Goal: Find specific page/section: Find specific page/section

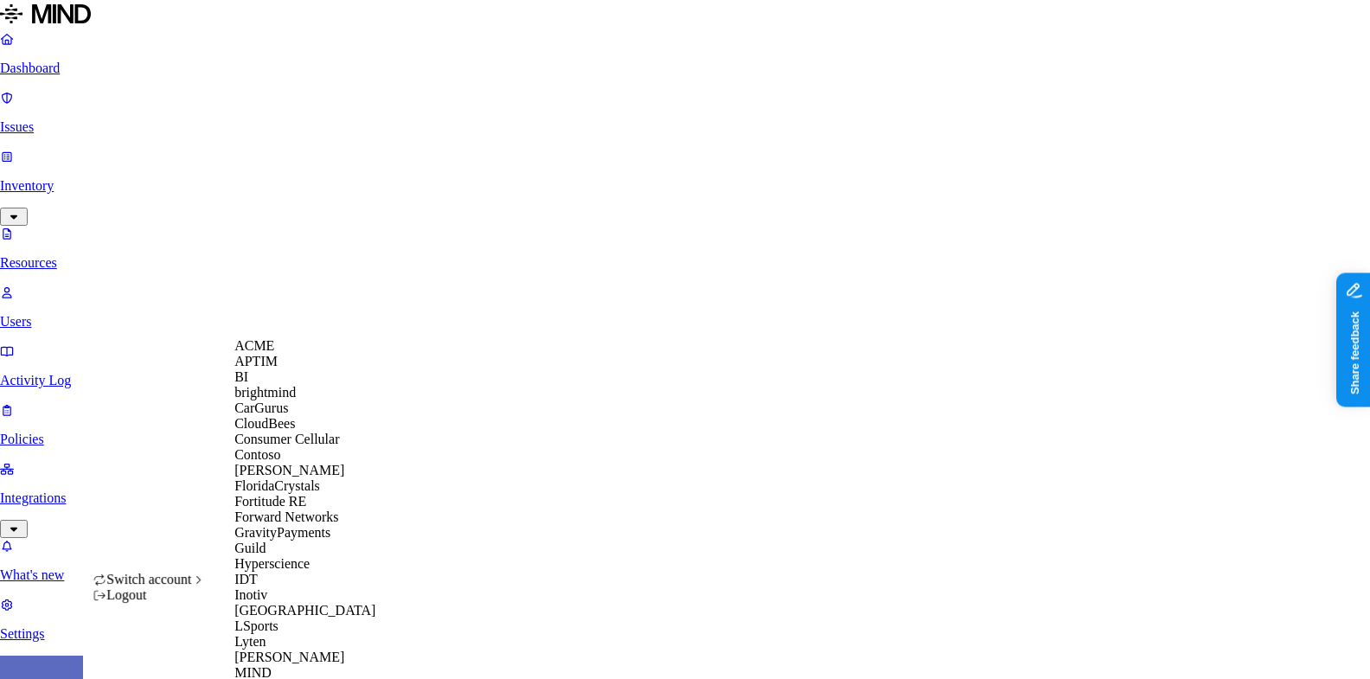
scroll to position [686, 0]
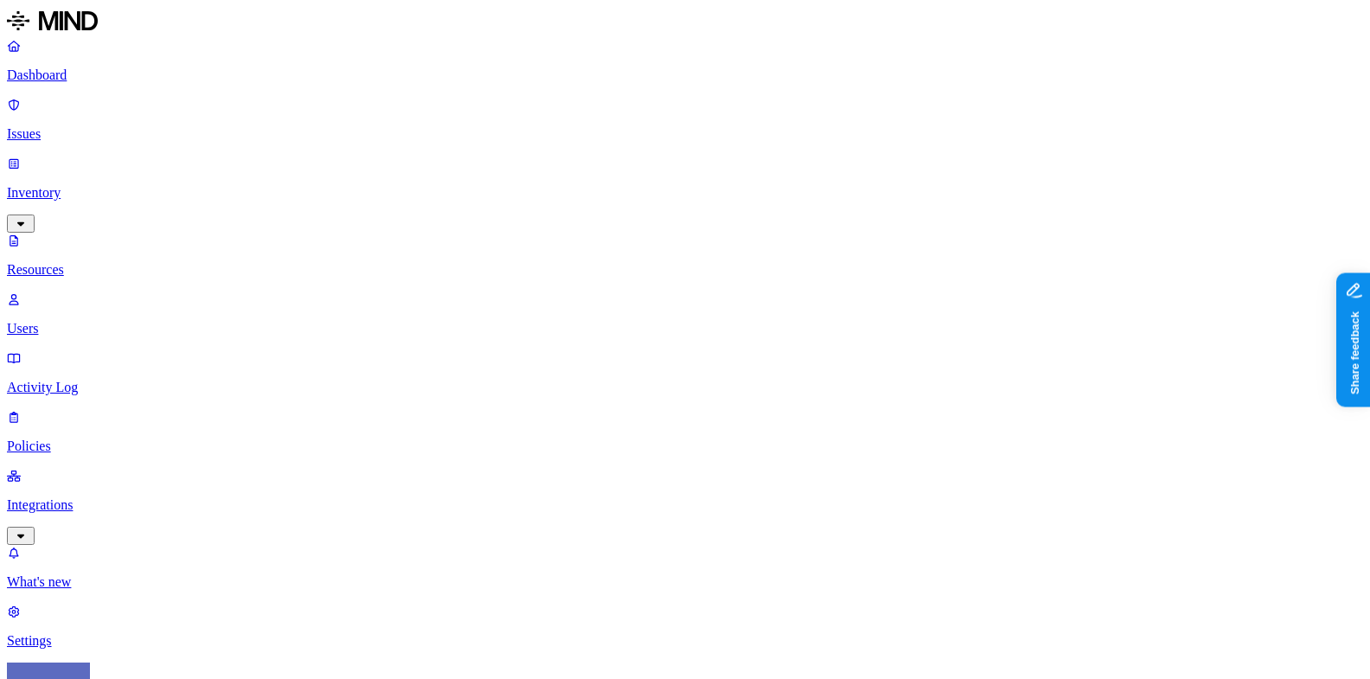
click at [132, 365] on nav "Dashboard Issues Inventory Resources Users Activity Log Policies Integrations W…" at bounding box center [685, 343] width 1356 height 611
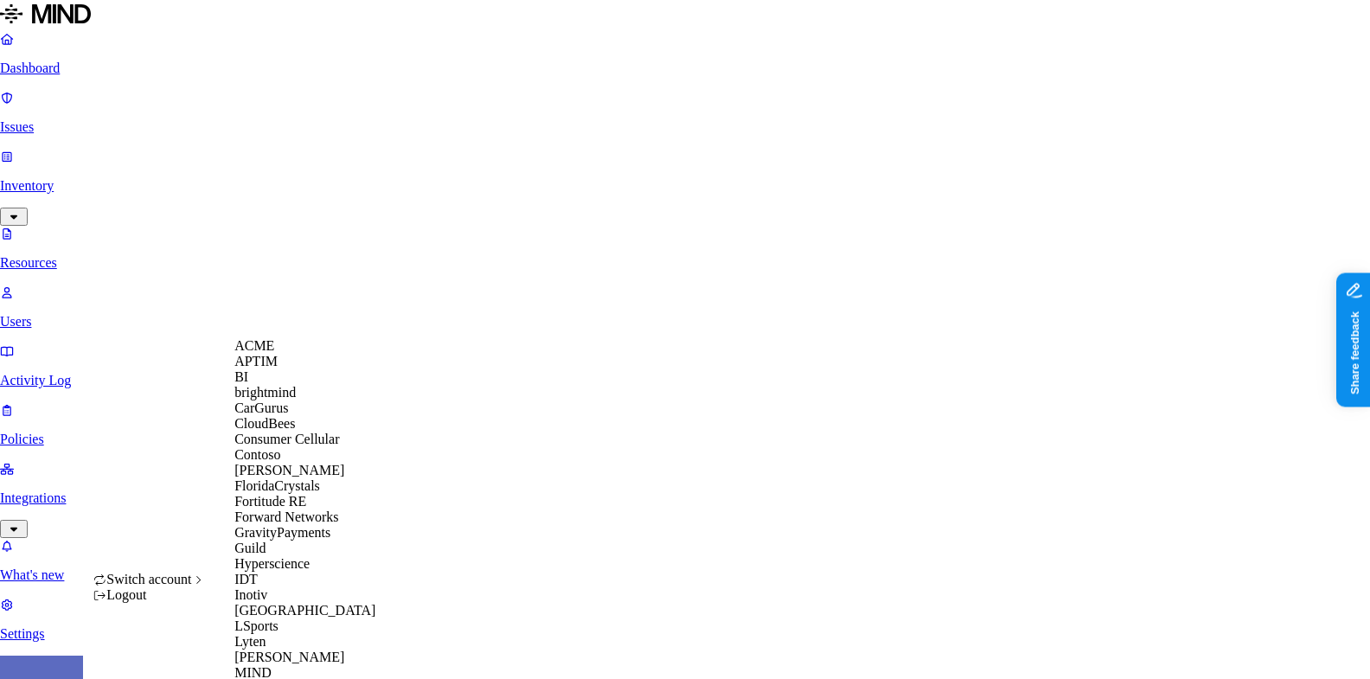
scroll to position [888, 0]
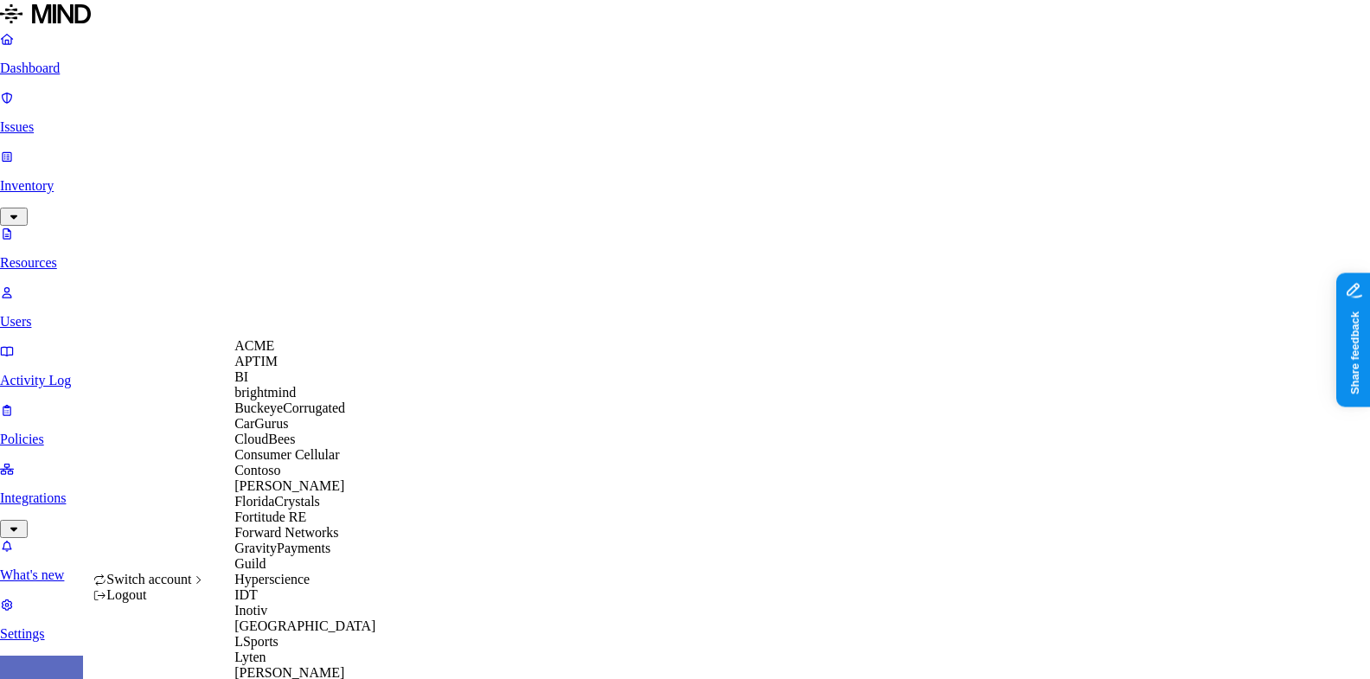
scroll to position [645, 0]
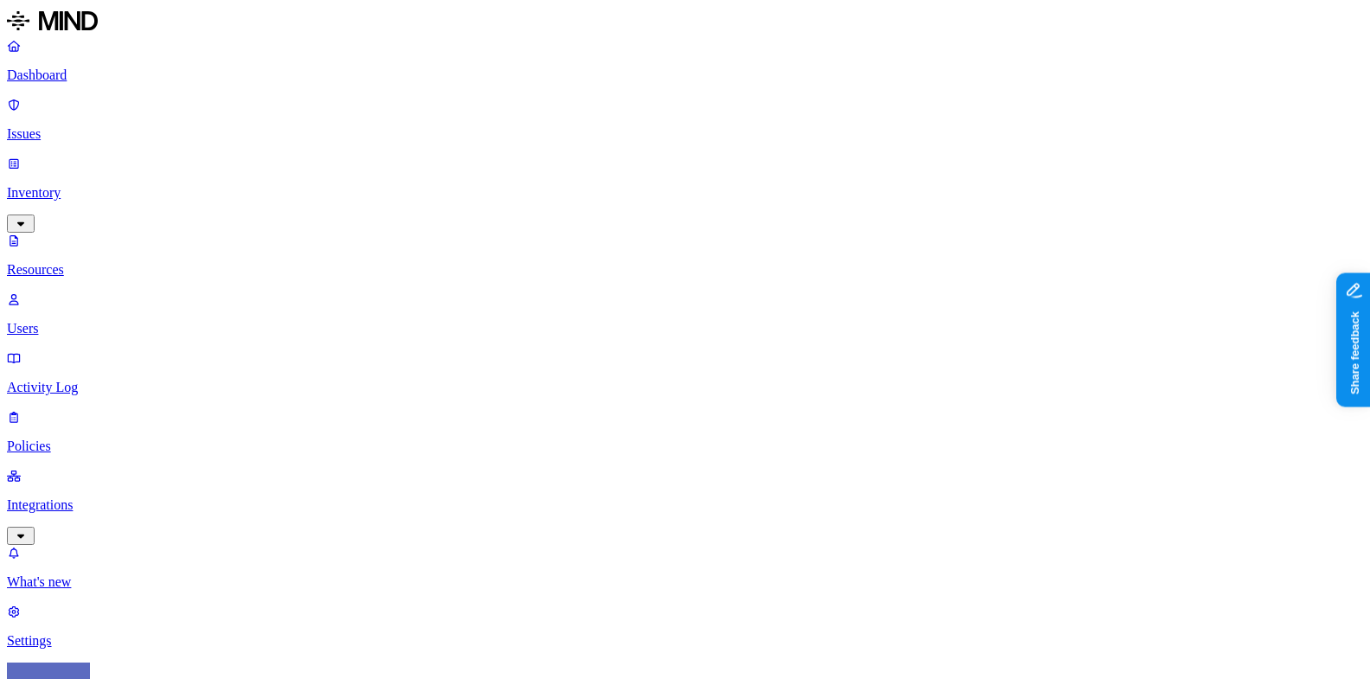
click at [74, 619] on link "Settings" at bounding box center [685, 626] width 1356 height 45
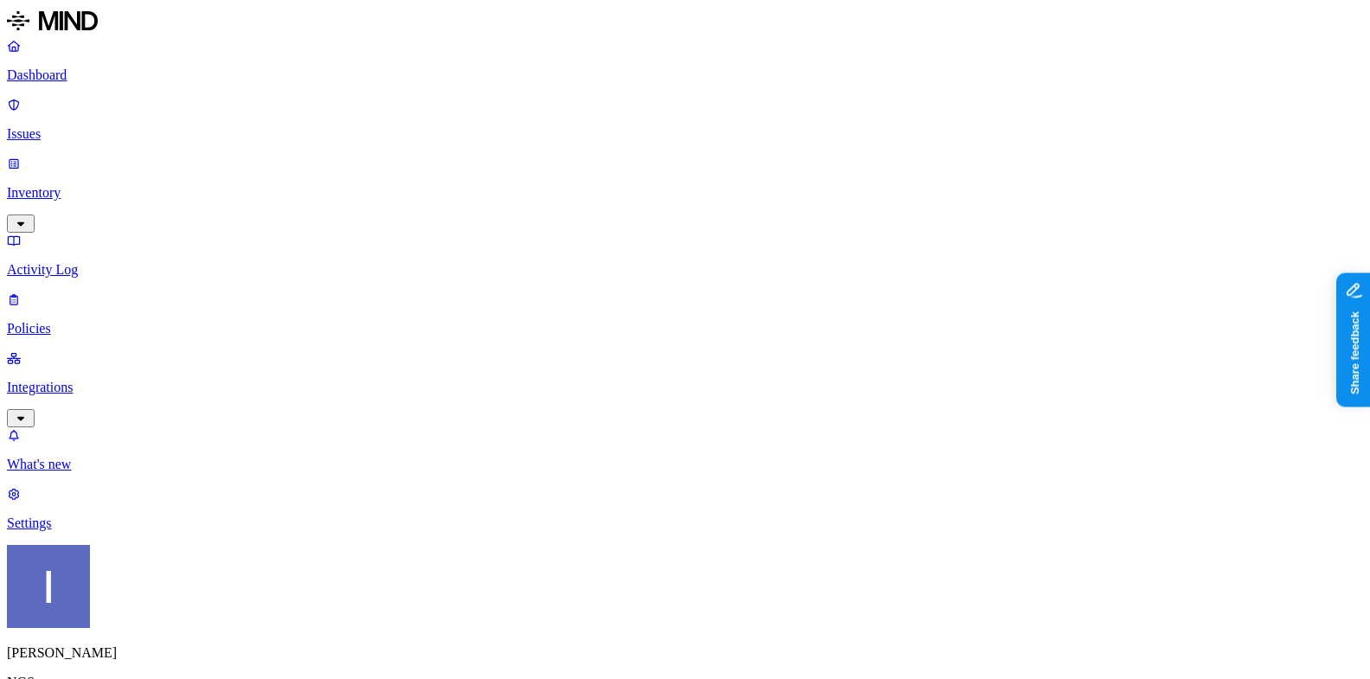
click at [170, 650] on html "Dashboard Issues Inventory Activity Log Policies Integrations What's new 1 Sett…" at bounding box center [685, 577] width 1370 height 1154
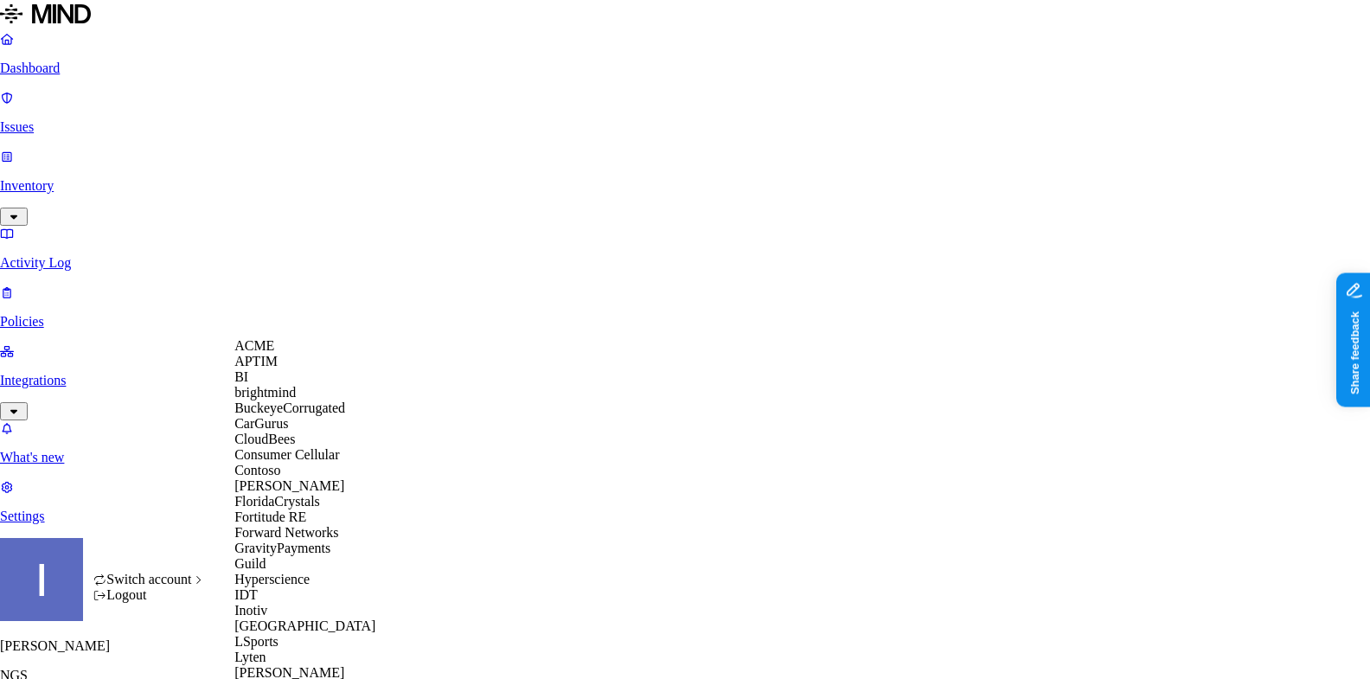
scroll to position [568, 0]
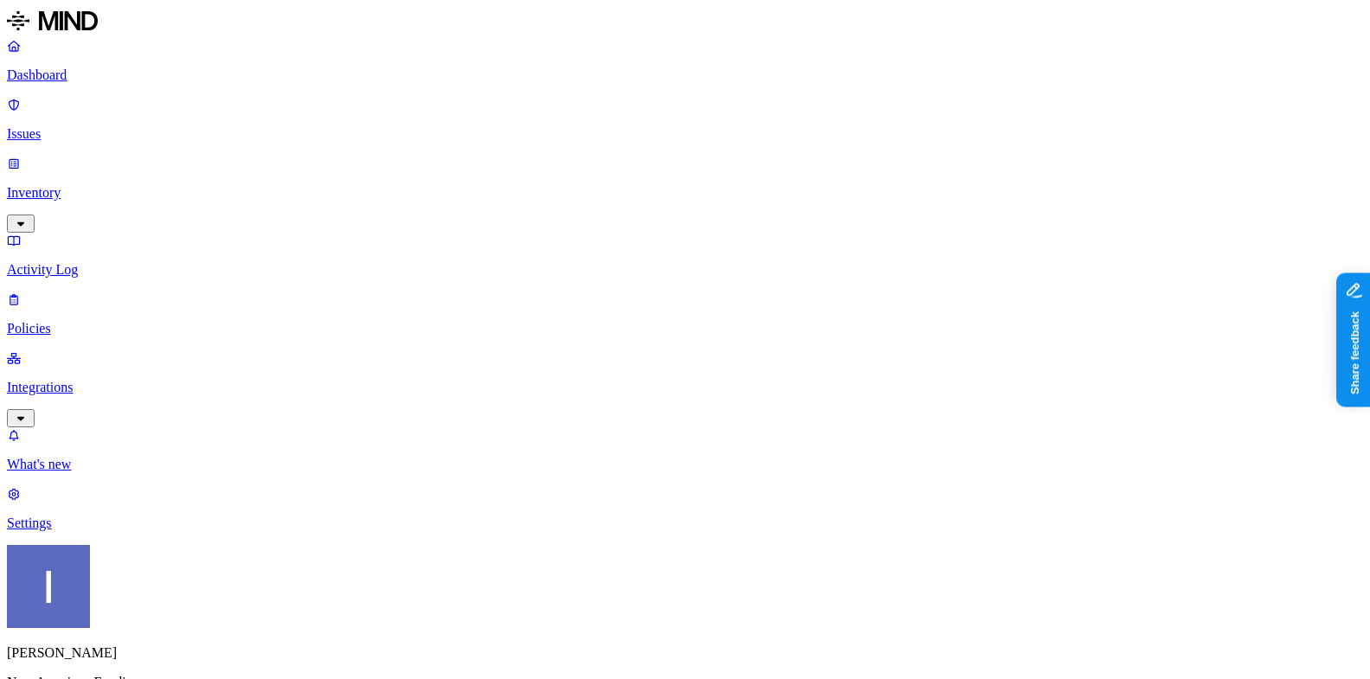
click at [82, 380] on p "Integrations" at bounding box center [685, 388] width 1356 height 16
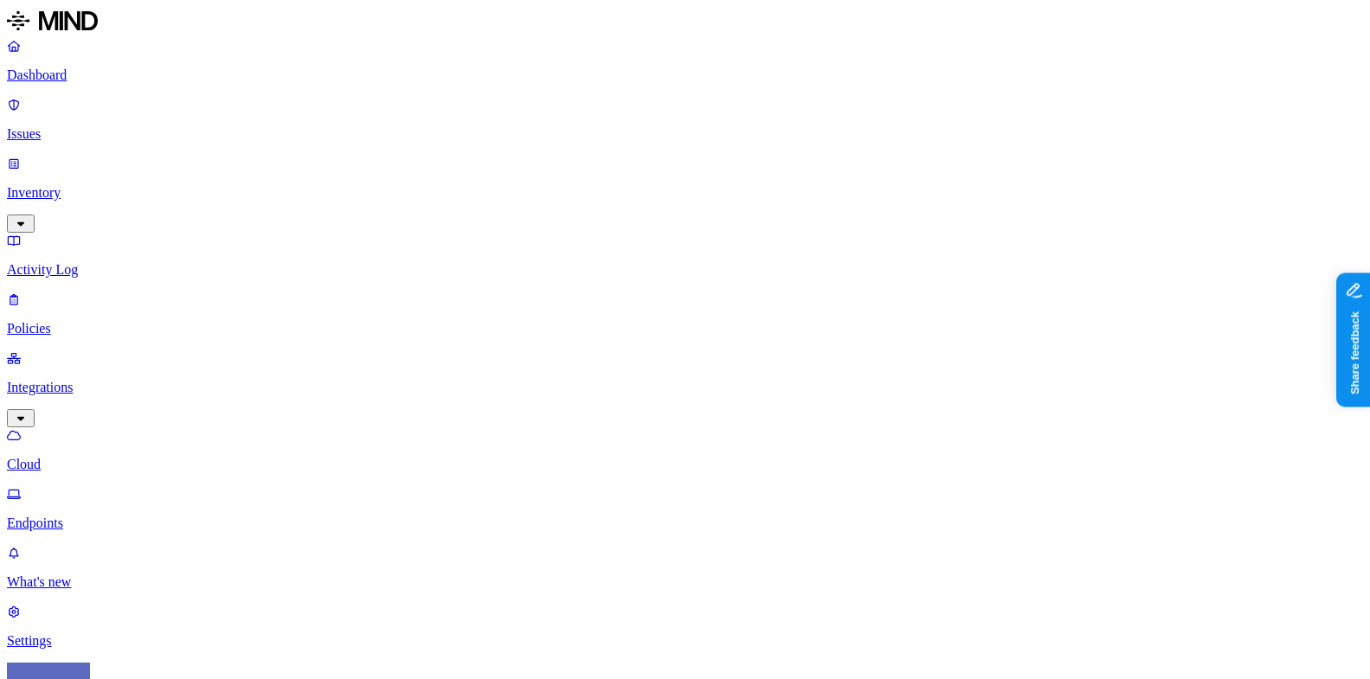
click at [91, 516] on p "Endpoints" at bounding box center [685, 524] width 1356 height 16
click at [96, 457] on p "Cloud" at bounding box center [685, 465] width 1356 height 16
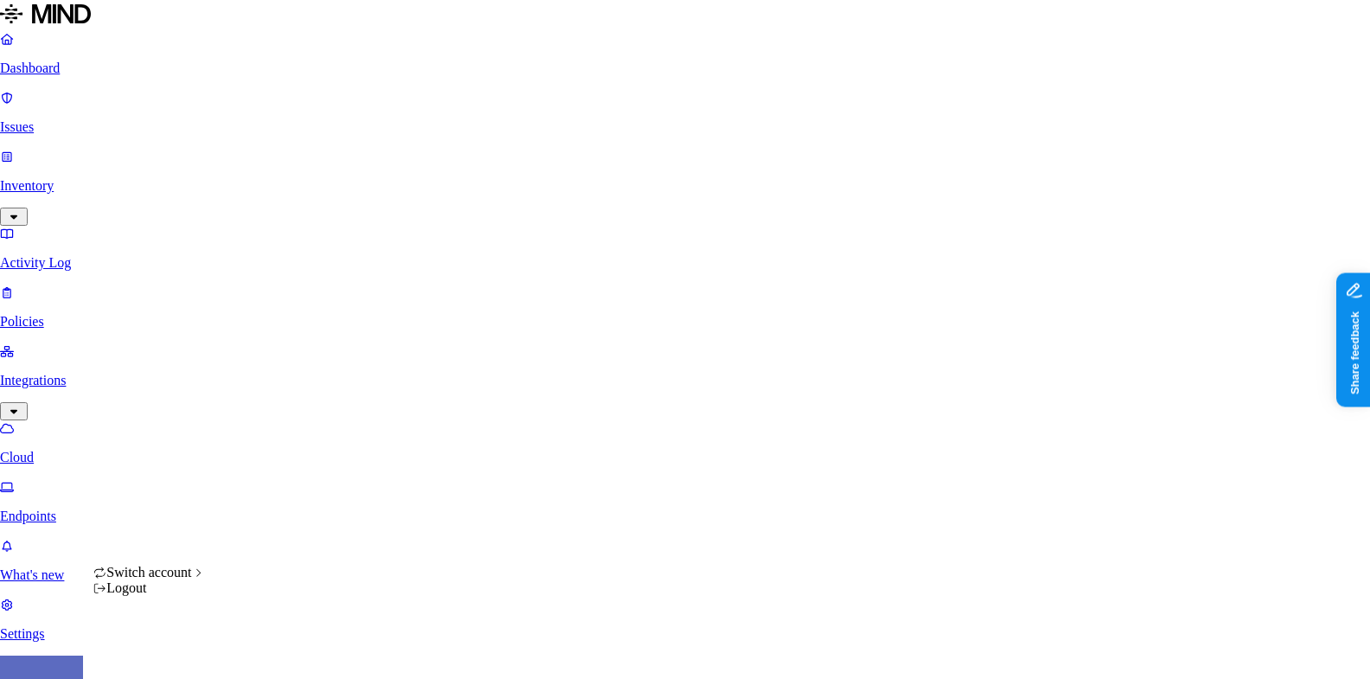
click at [176, 647] on html "Dashboard Issues Inventory Activity Log Policies Integrations Cloud Endpoints W…" at bounding box center [685, 461] width 1370 height 923
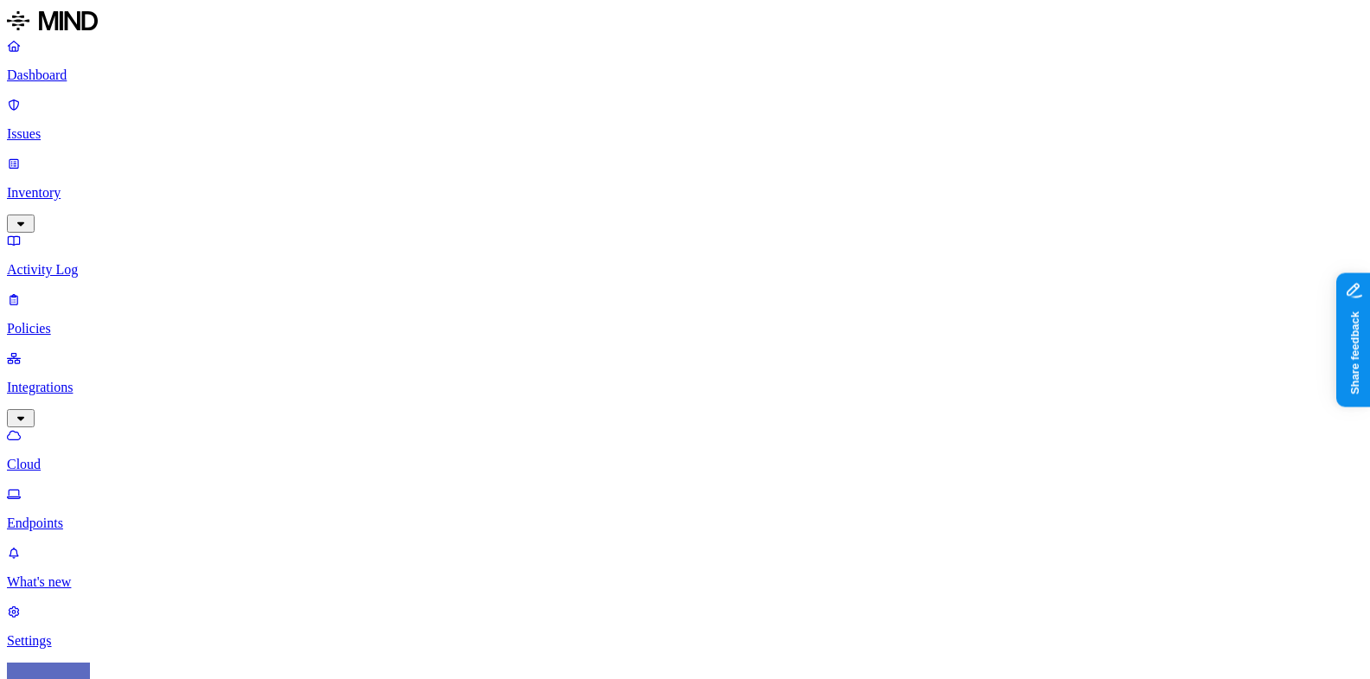
click at [29, 427] on link "Cloud" at bounding box center [685, 449] width 1356 height 45
click at [99, 619] on link "Settings" at bounding box center [685, 626] width 1356 height 45
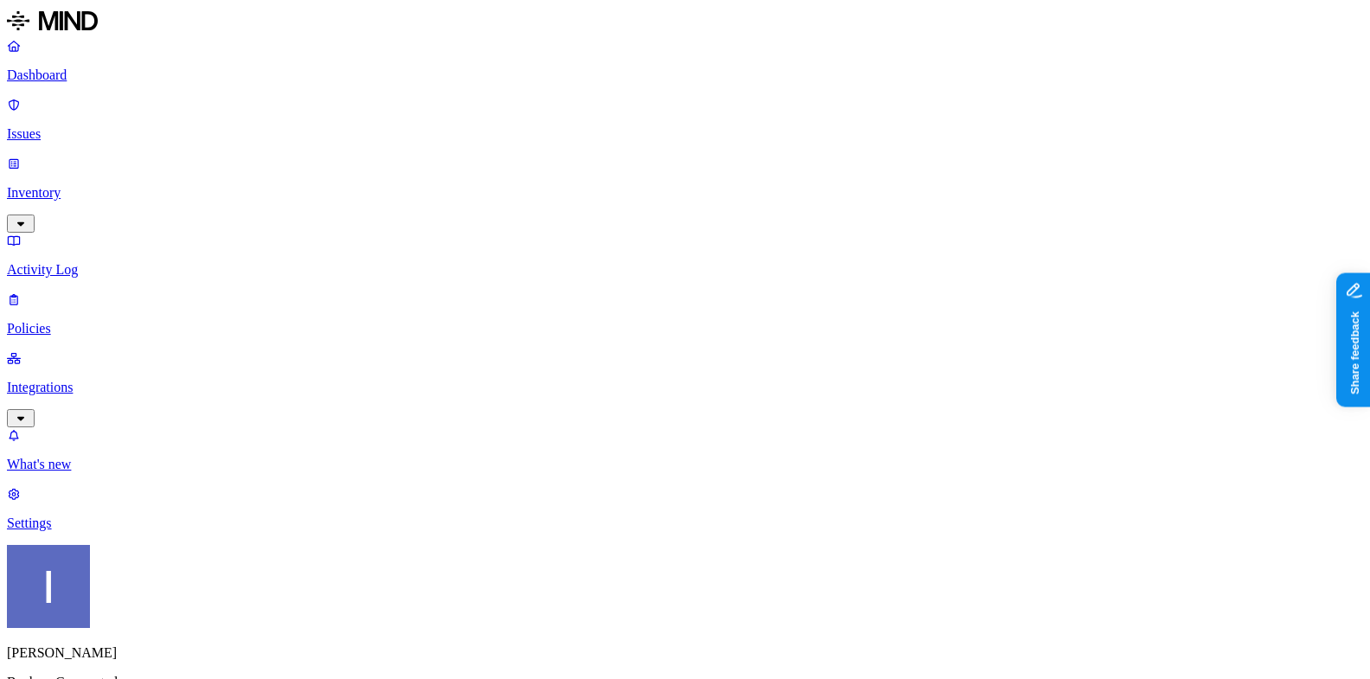
click at [81, 380] on p "Integrations" at bounding box center [685, 388] width 1356 height 16
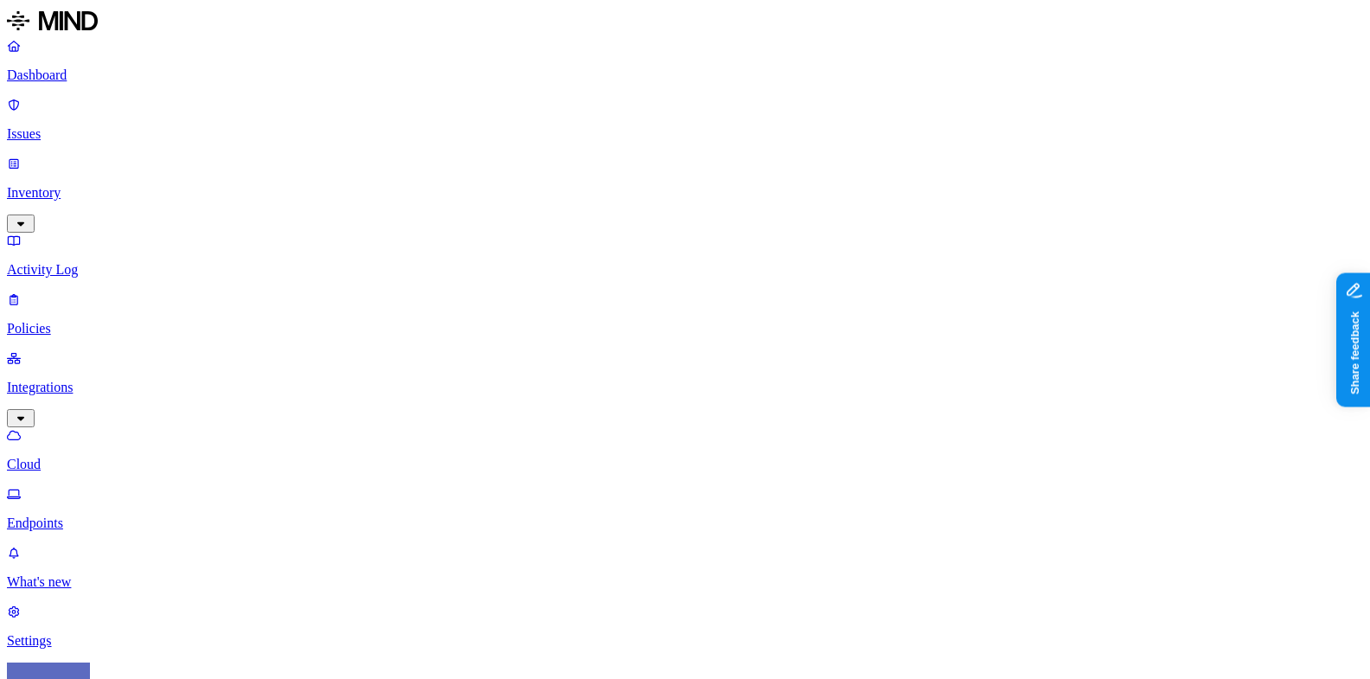
click at [90, 516] on p "Endpoints" at bounding box center [685, 524] width 1356 height 16
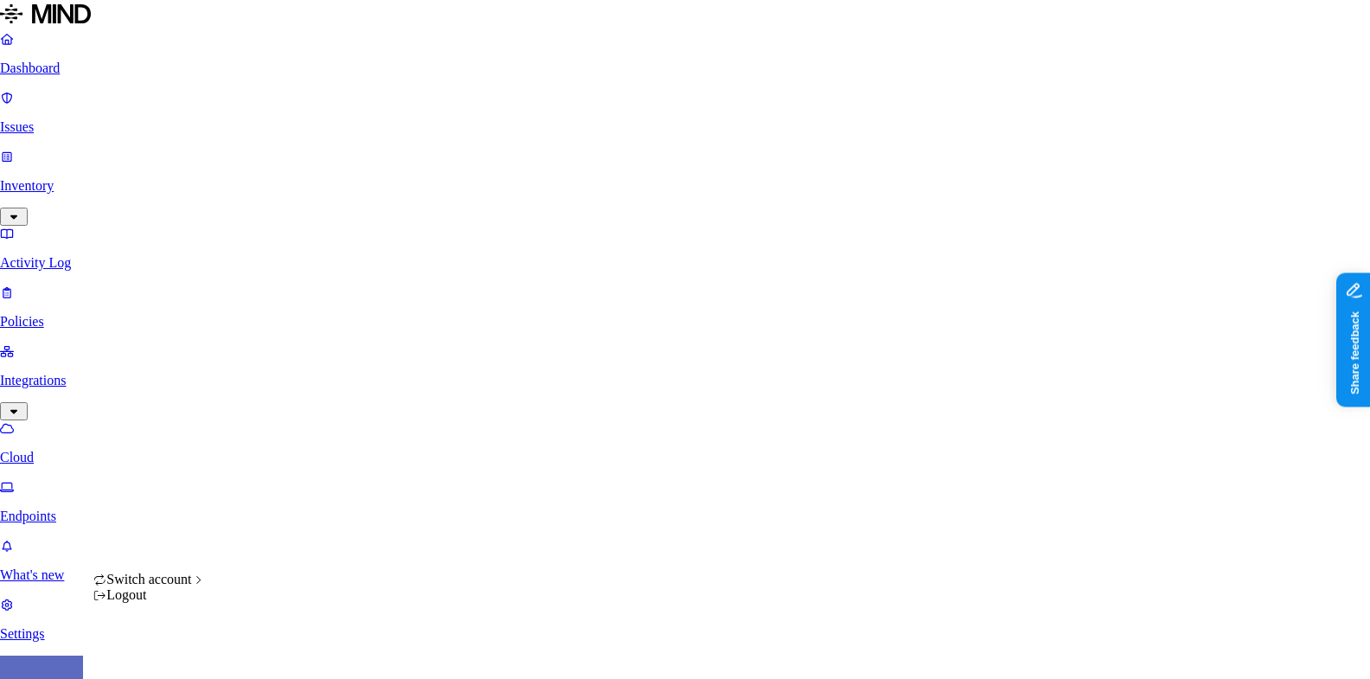
click at [163, 656] on html "Dashboard Issues Inventory Activity Log Policies Integrations Cloud Endpoints W…" at bounding box center [685, 546] width 1370 height 1092
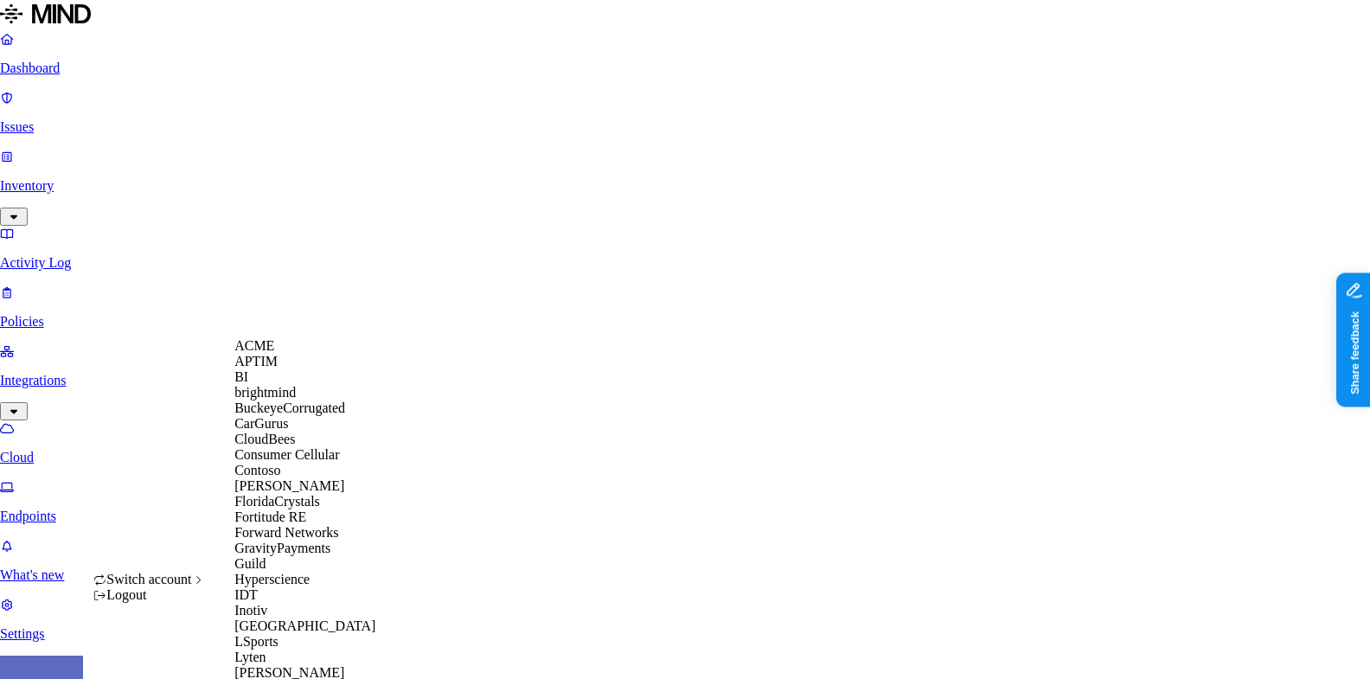
scroll to position [676, 0]
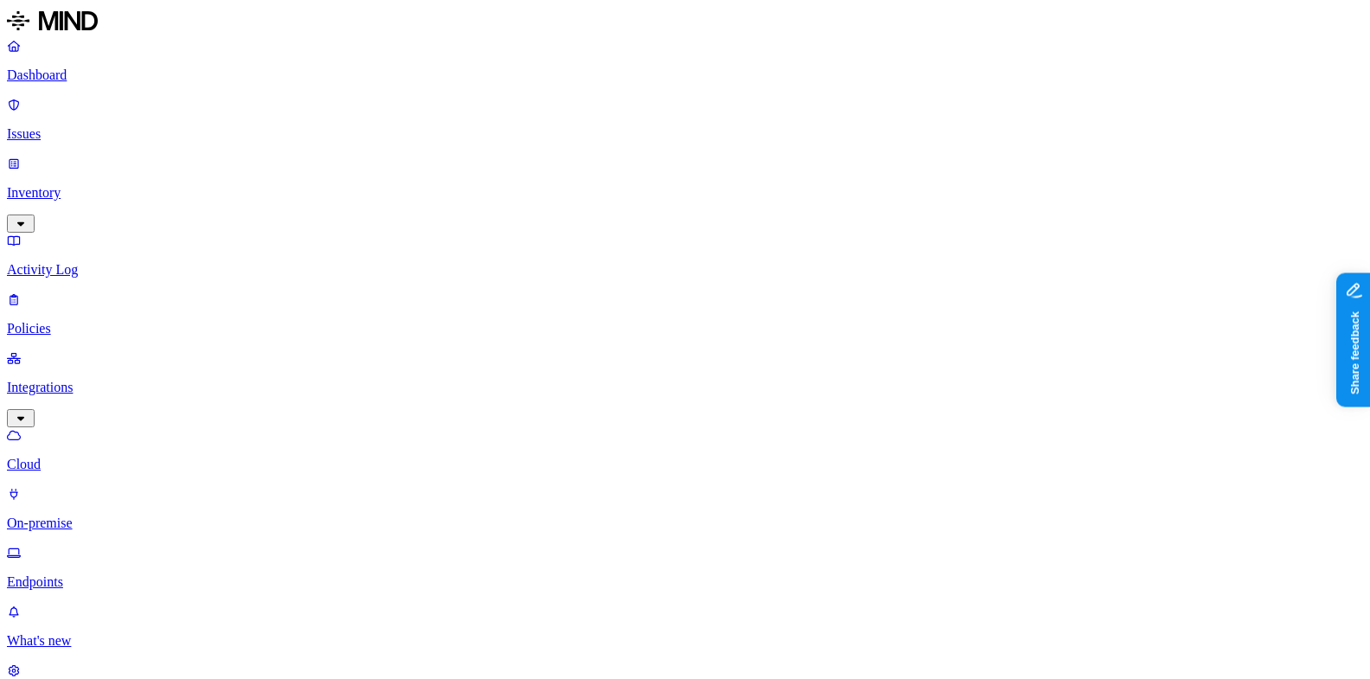
click at [59, 633] on p "Settings" at bounding box center [685, 641] width 1356 height 16
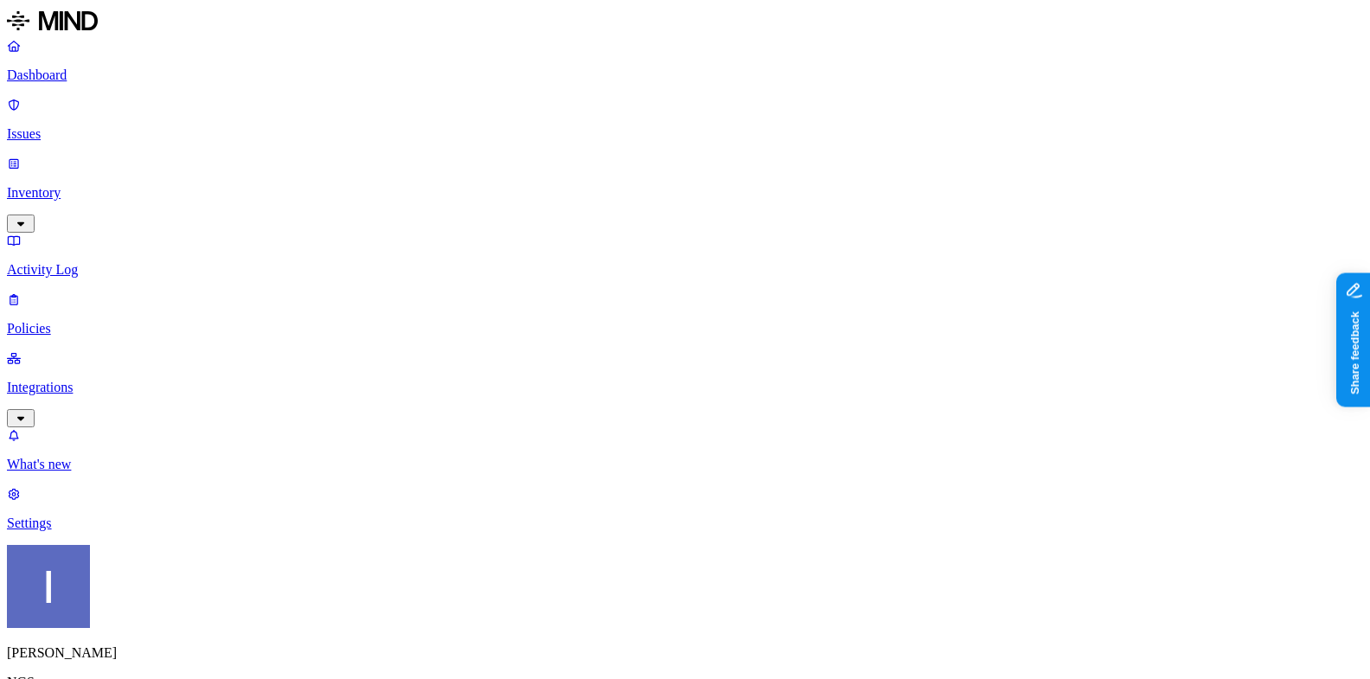
click at [142, 645] on p "[PERSON_NAME]" at bounding box center [685, 653] width 1356 height 16
click at [164, 645] on html "Dashboard Issues Inventory Activity Log Policies Integrations What's new 1 Sett…" at bounding box center [685, 577] width 1370 height 1154
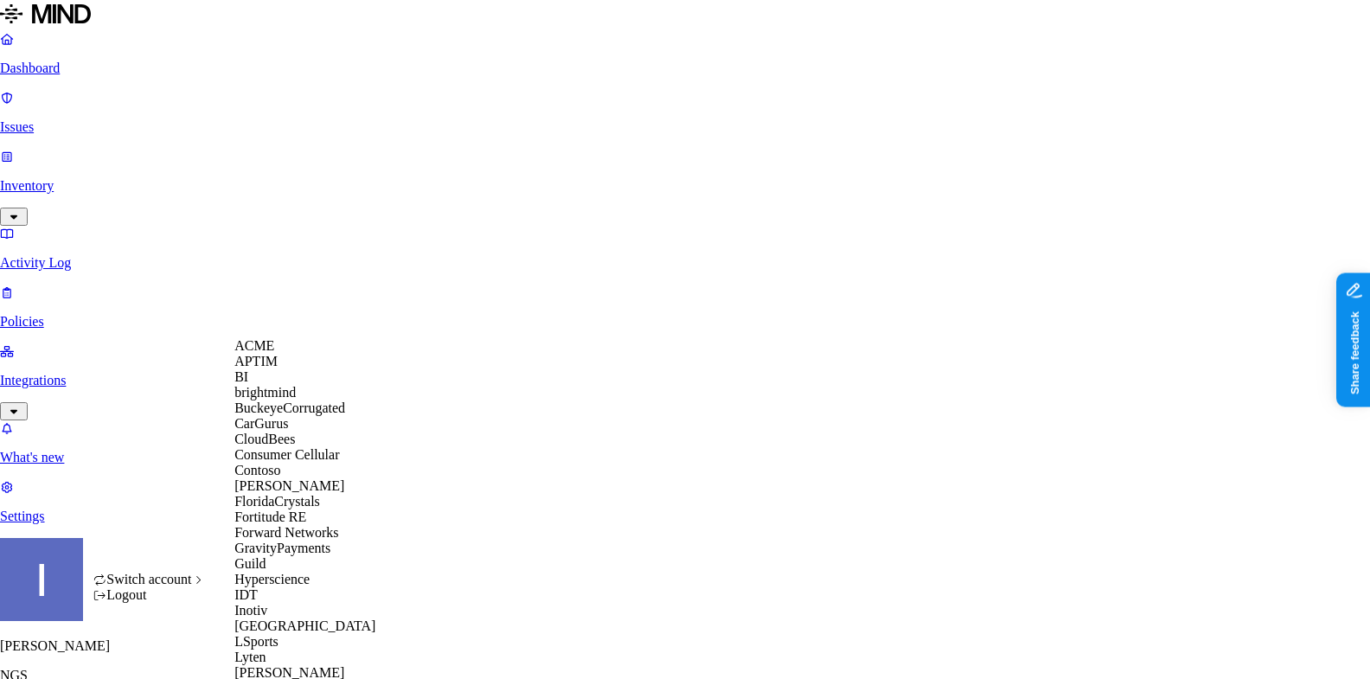
scroll to position [983, 0]
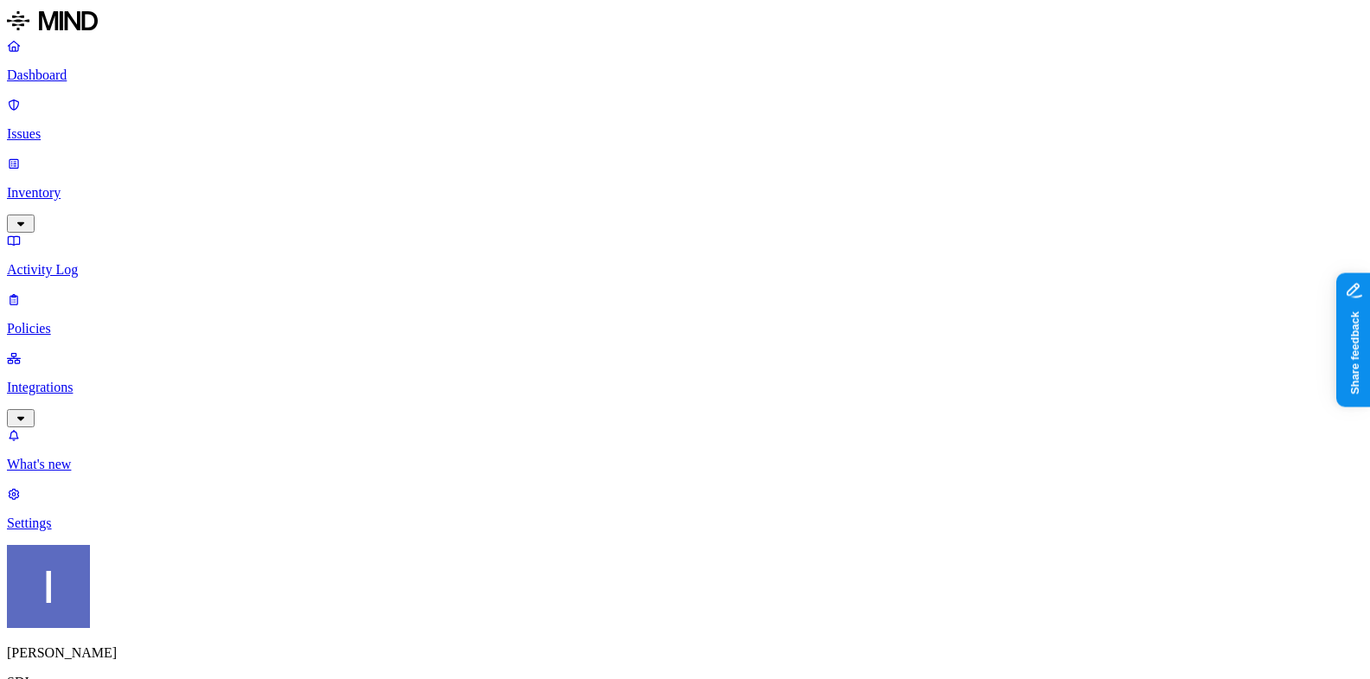
click at [96, 350] on link "Integrations" at bounding box center [685, 387] width 1356 height 74
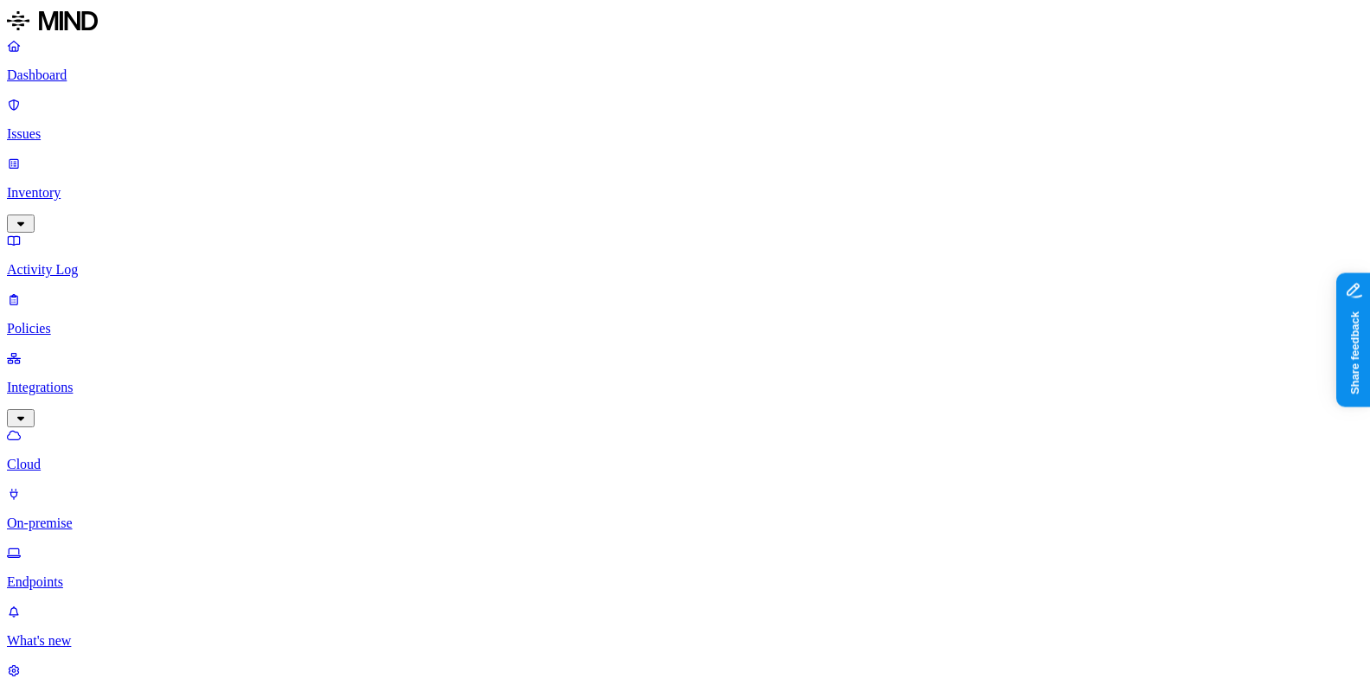
click at [126, 574] on p "Endpoints" at bounding box center [685, 582] width 1356 height 16
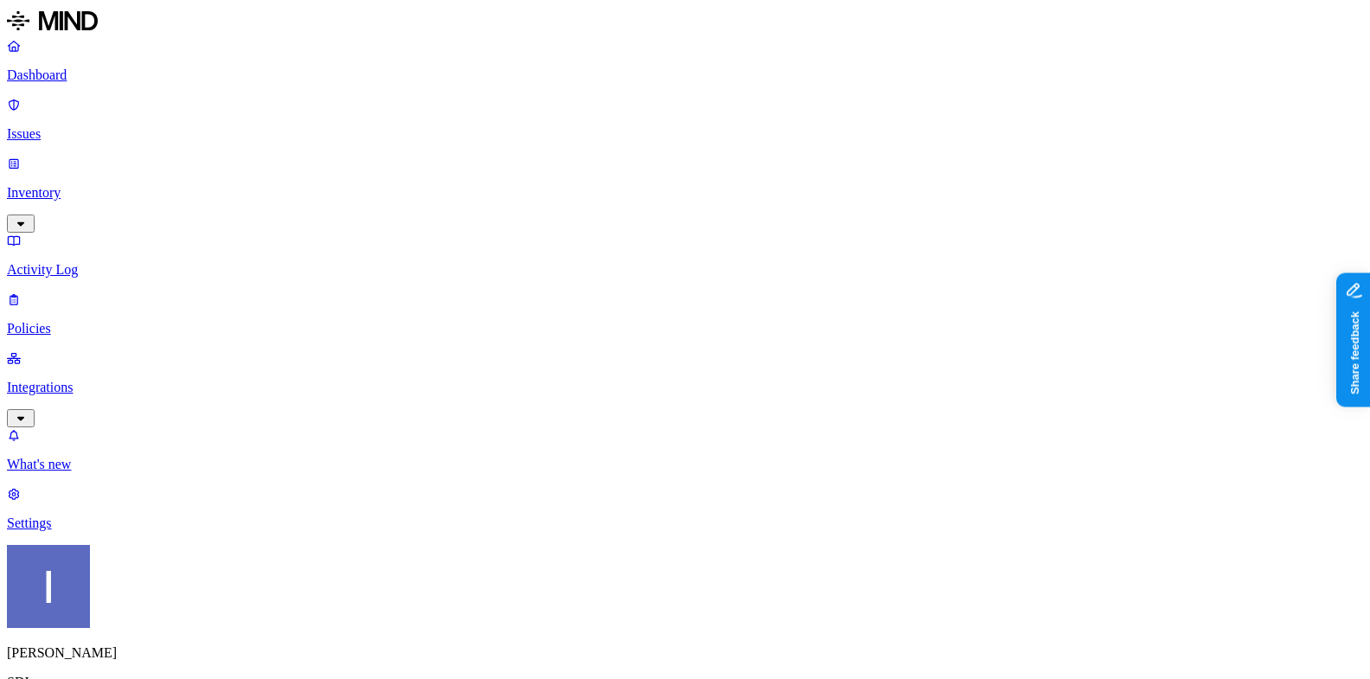
click at [151, 380] on p "Integrations" at bounding box center [685, 388] width 1356 height 16
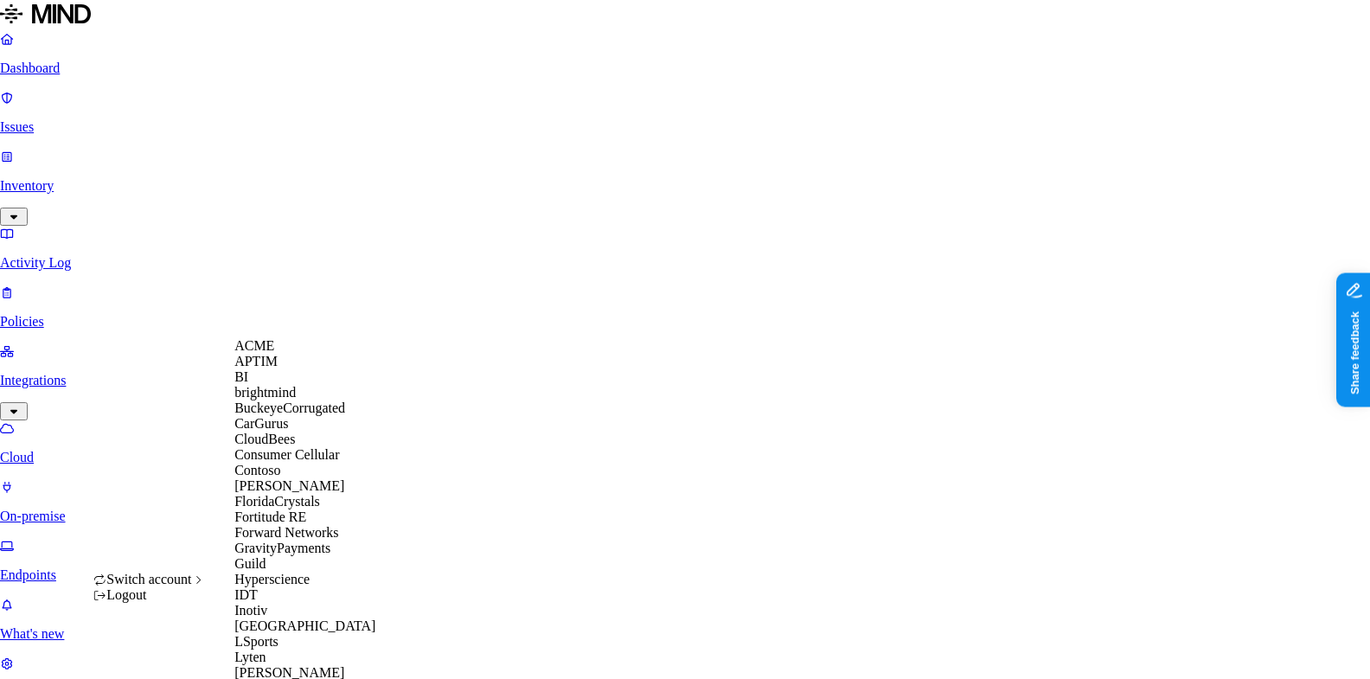
scroll to position [692, 0]
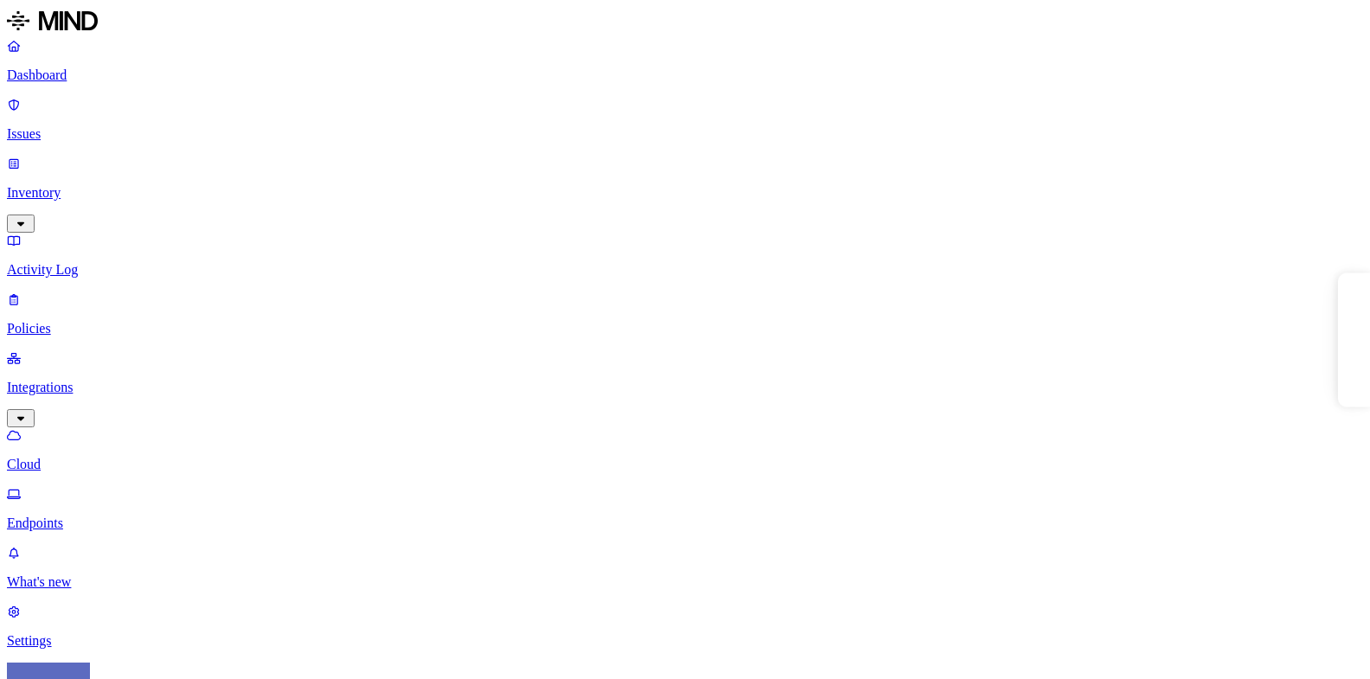
click at [106, 633] on p "Settings" at bounding box center [685, 641] width 1356 height 16
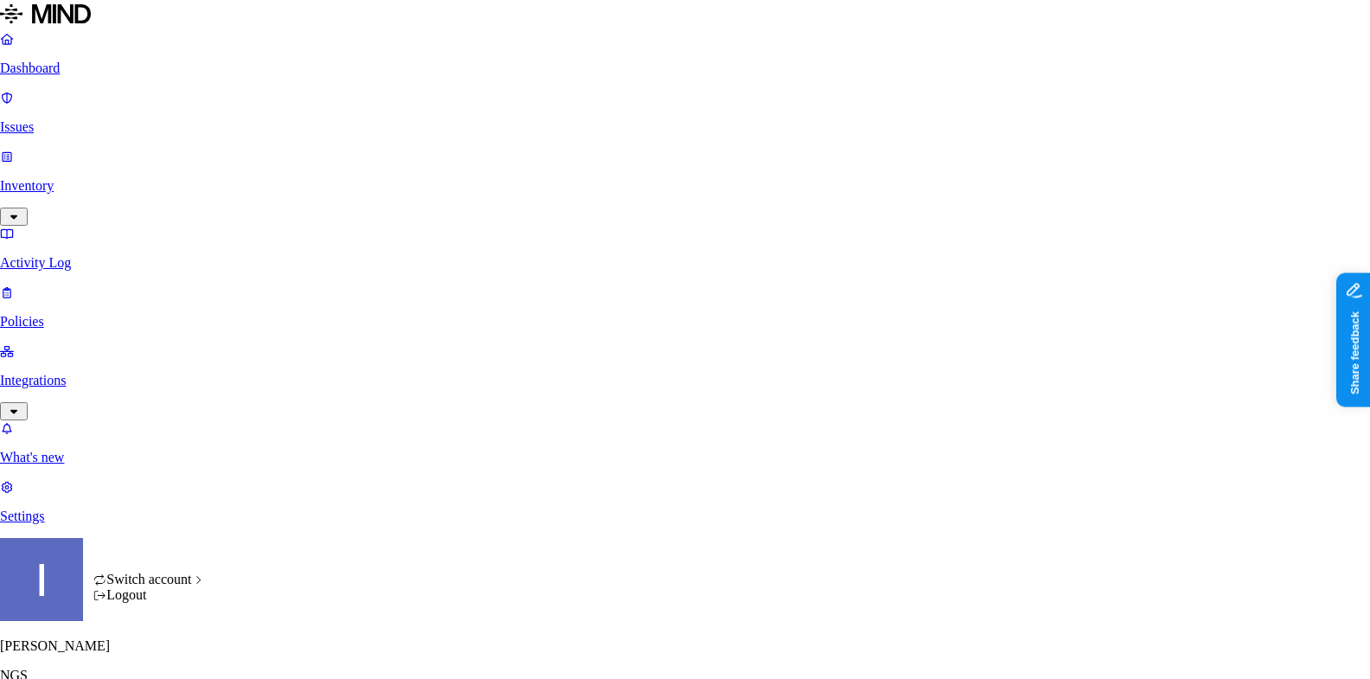
click at [167, 653] on html "Dashboard Issues Inventory Activity Log Policies Integrations What's new 1 Sett…" at bounding box center [685, 573] width 1370 height 1147
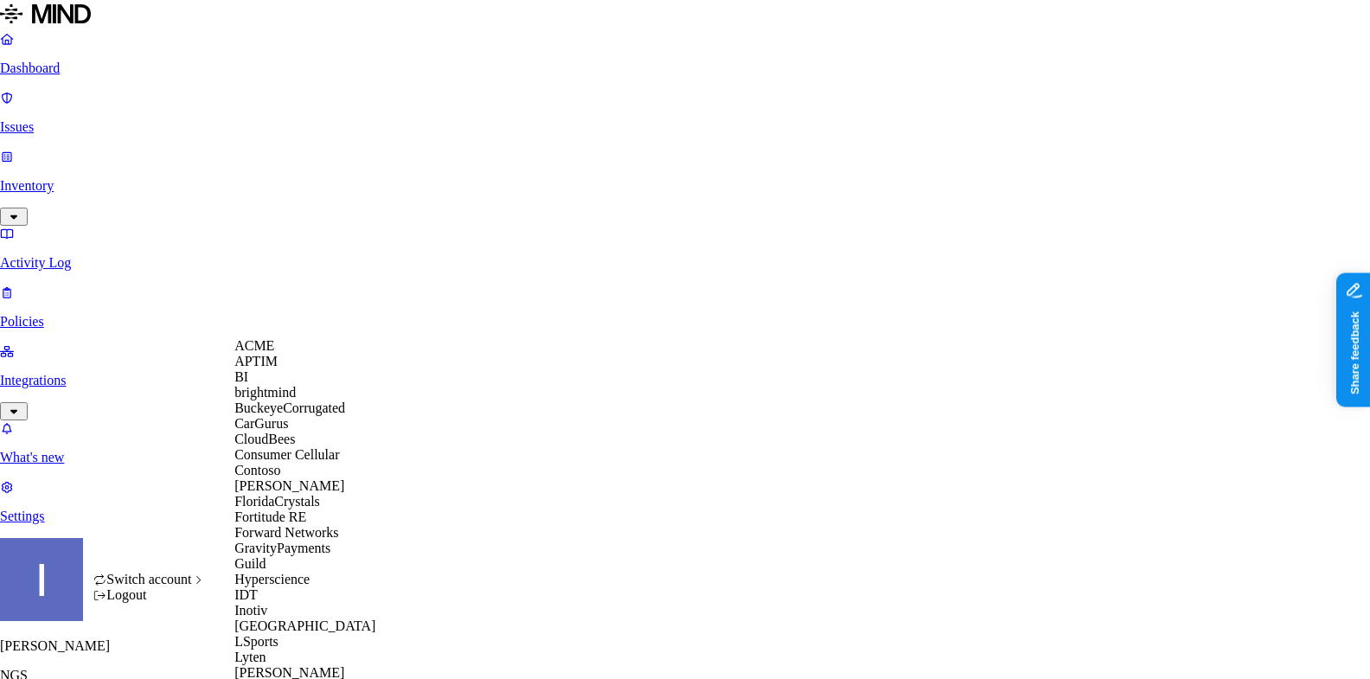
scroll to position [983, 0]
click at [651, 413] on html "Dashboard Issues Inventory Activity Log Policies Integrations What's new 1 Sett…" at bounding box center [685, 573] width 1370 height 1147
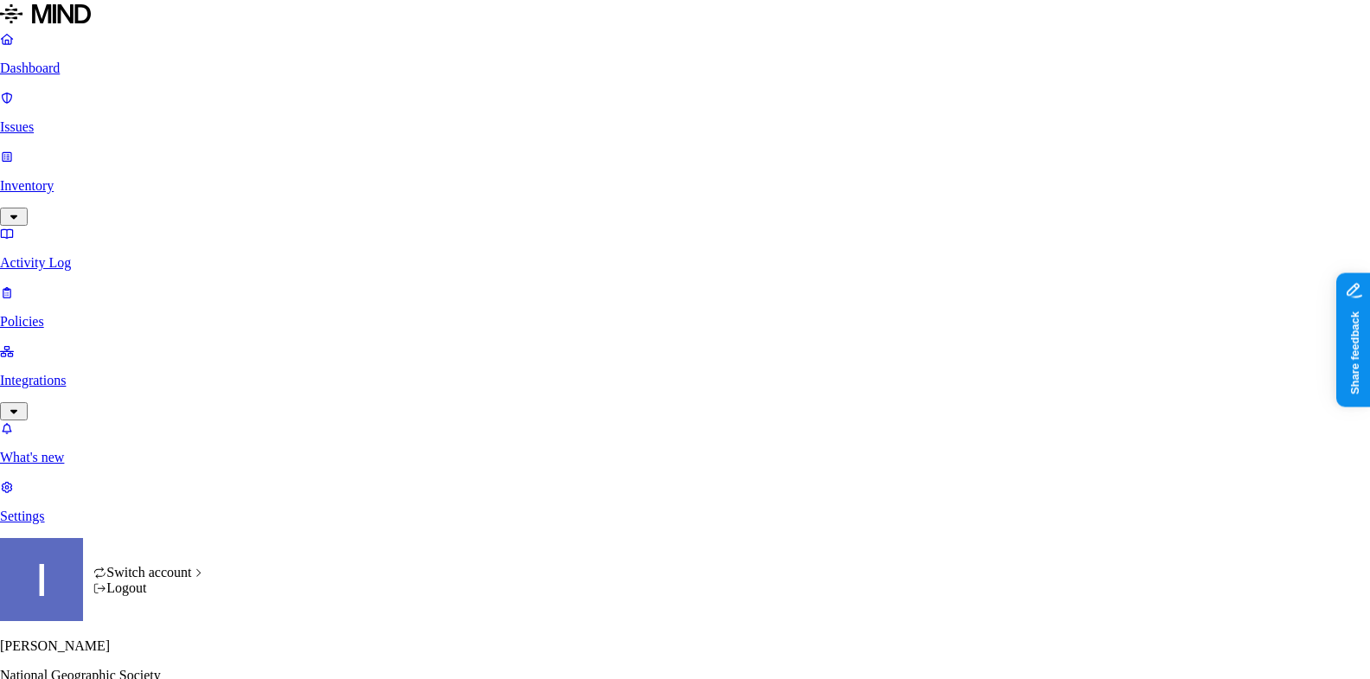
click at [170, 651] on html "Dashboard Issues Inventory Activity Log Policies Integrations What's new 1 Sett…" at bounding box center [685, 573] width 1370 height 1147
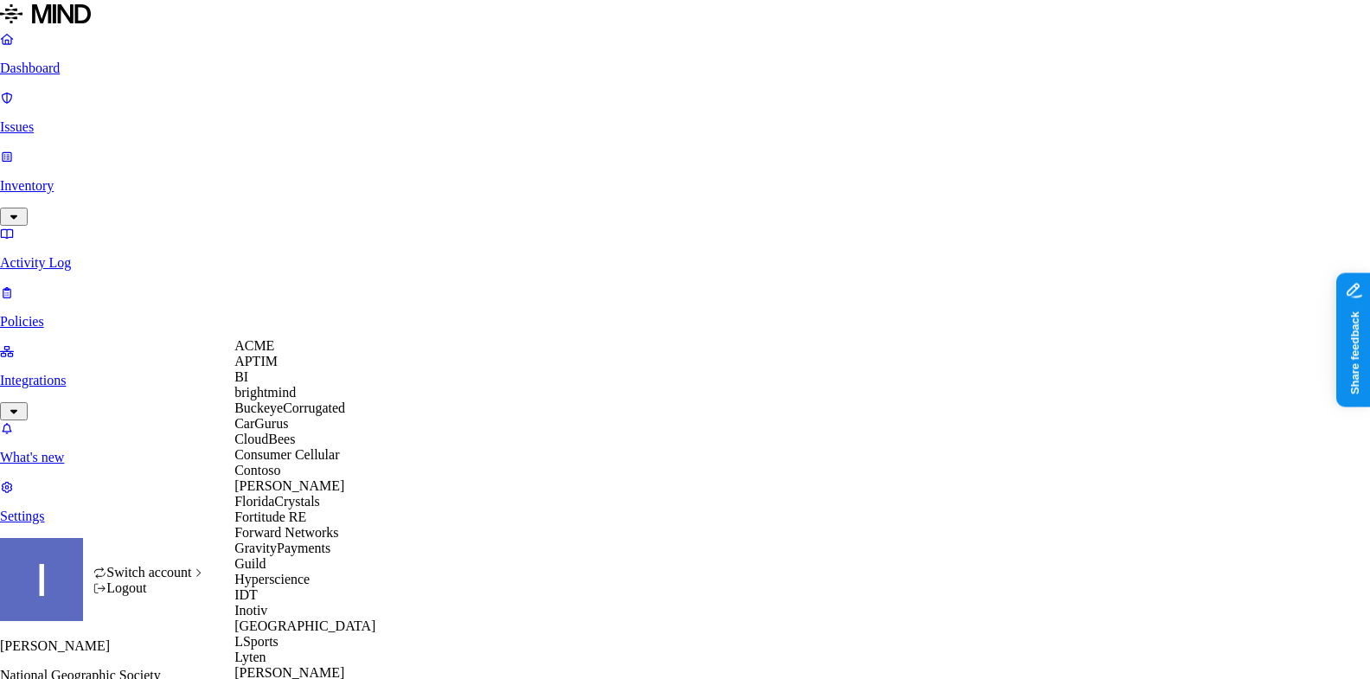
scroll to position [983, 0]
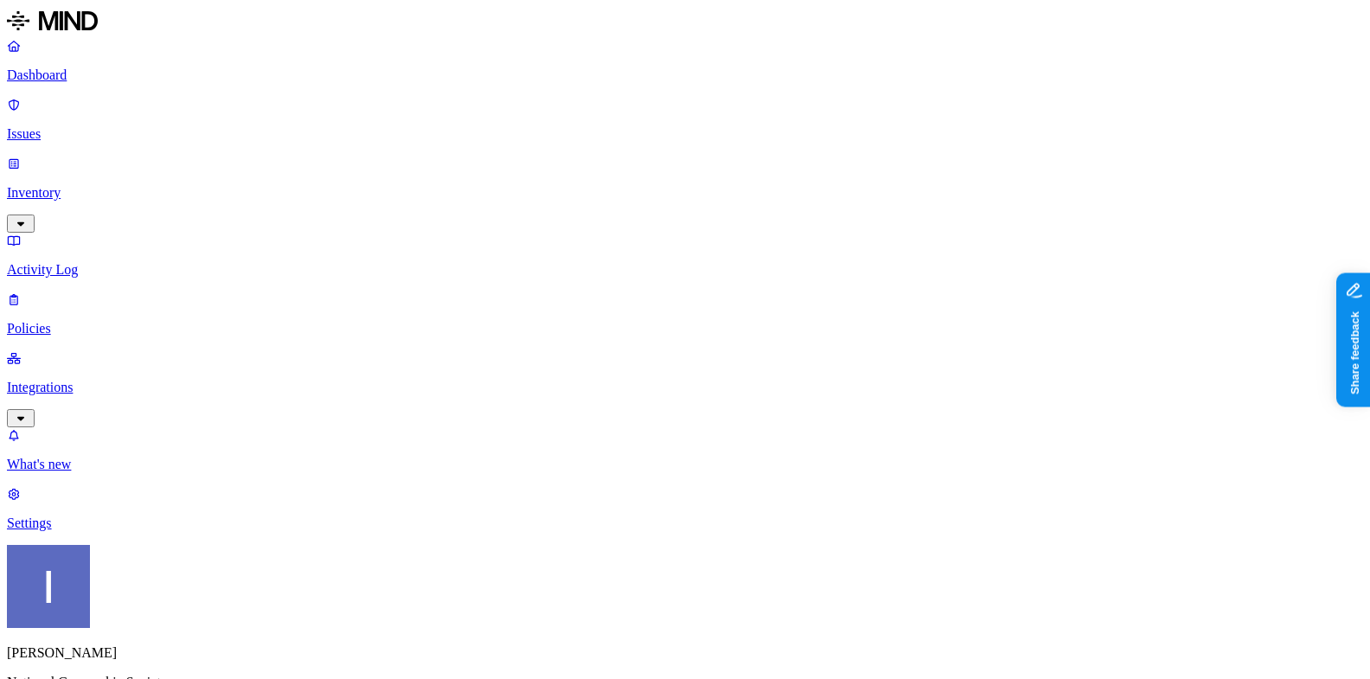
click at [170, 642] on html "Dashboard Issues Inventory Activity Log Policies Integrations What's new 1 Sett…" at bounding box center [685, 577] width 1370 height 1154
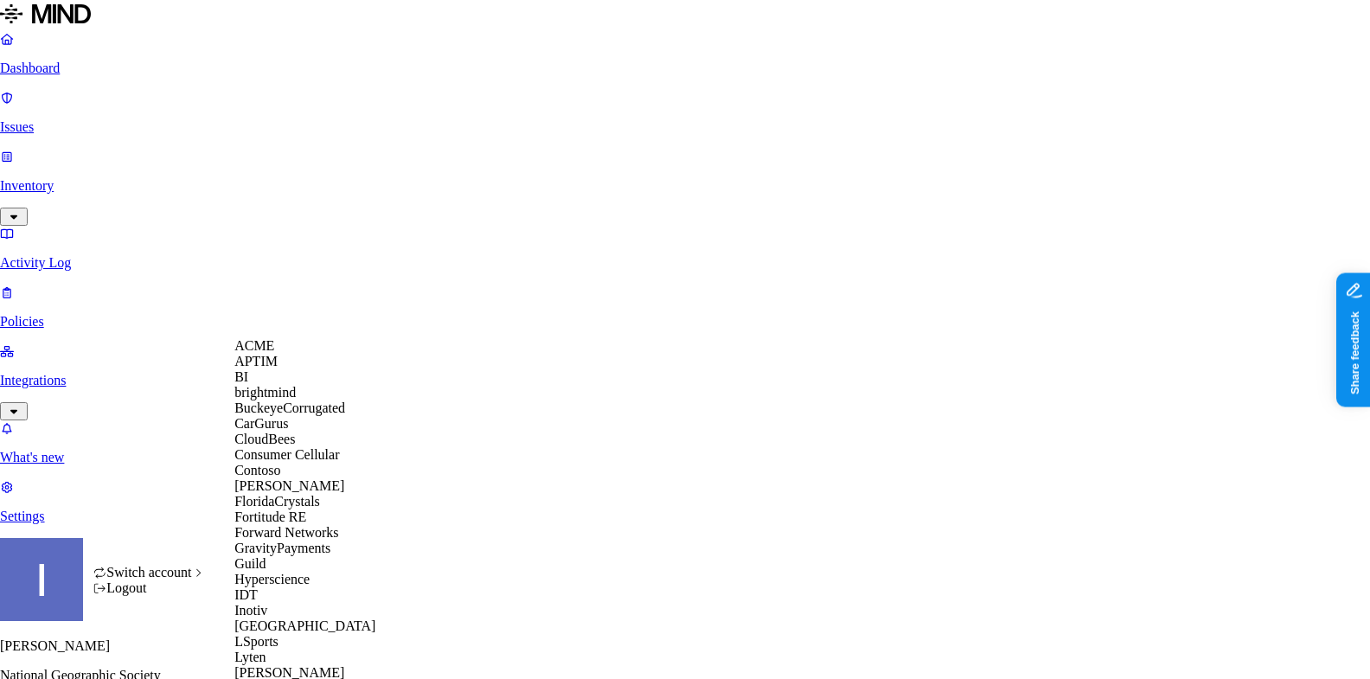
scroll to position [0, 0]
click at [315, 415] on span "BuckeyeCorrugated" at bounding box center [289, 408] width 111 height 15
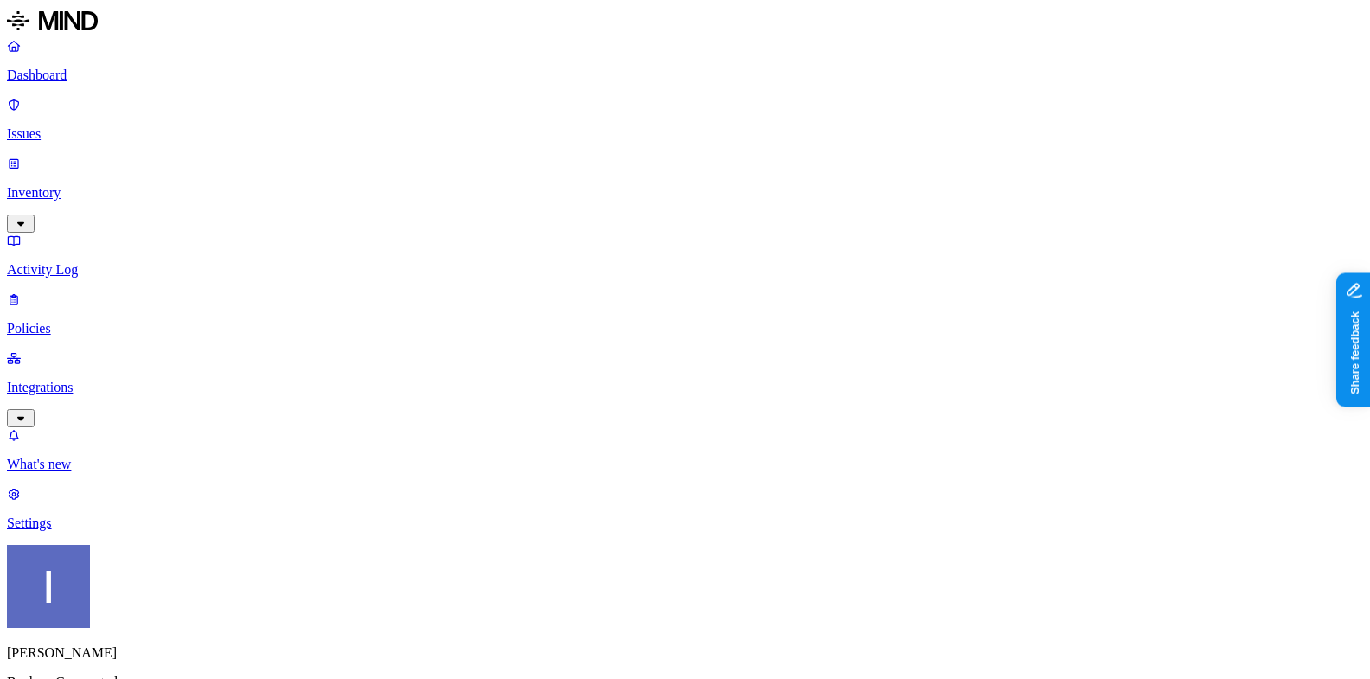
click at [106, 380] on p "Integrations" at bounding box center [685, 388] width 1356 height 16
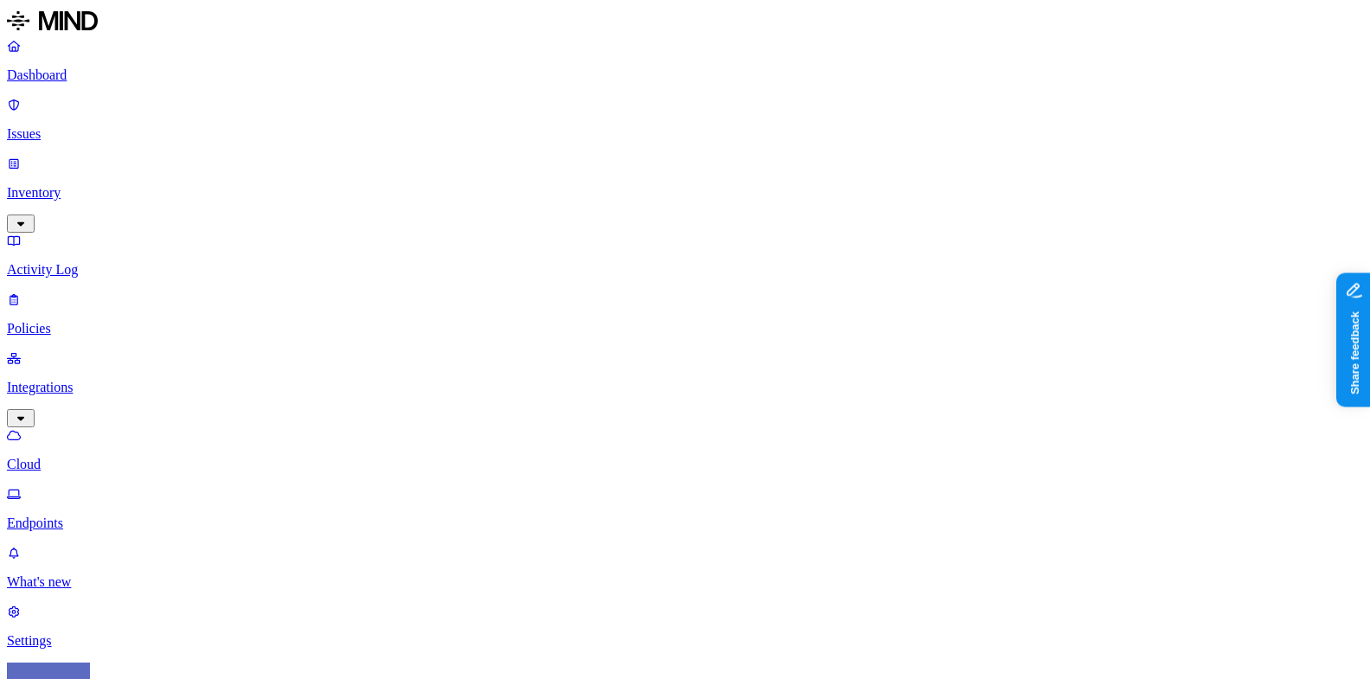
click at [130, 516] on p "Endpoints" at bounding box center [685, 524] width 1356 height 16
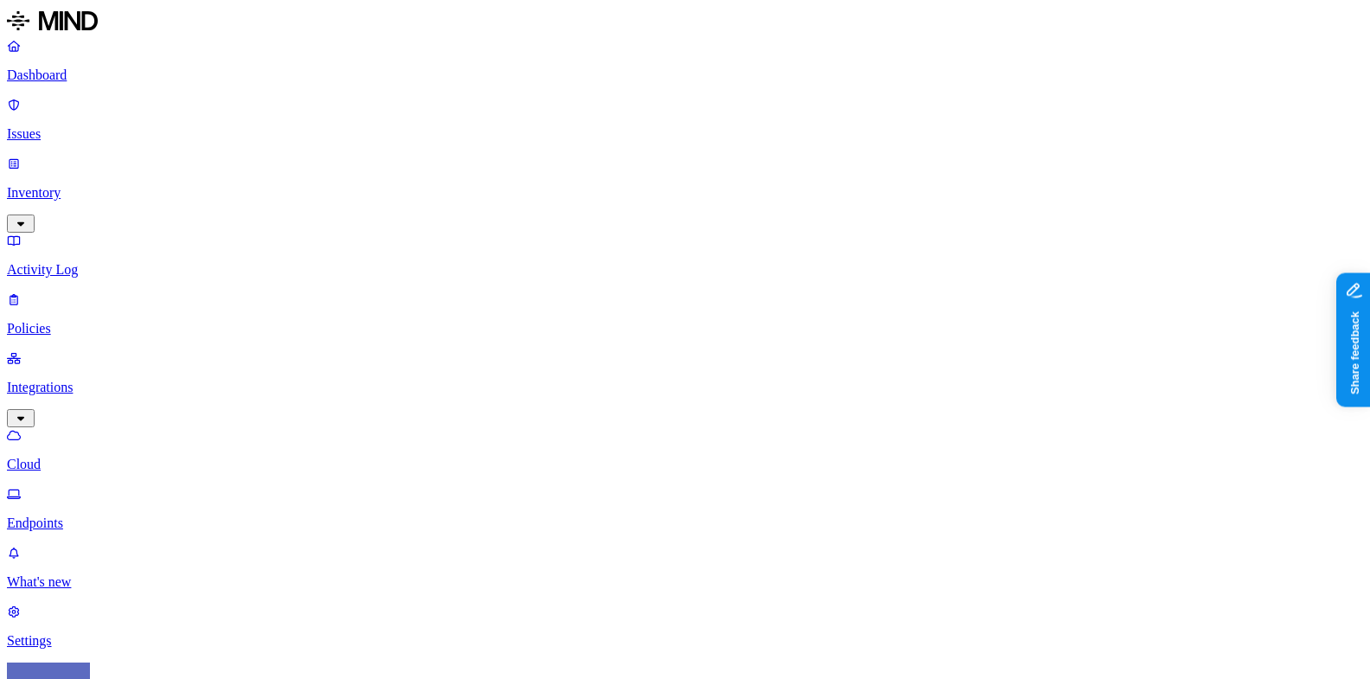
click at [140, 516] on p "Endpoints" at bounding box center [685, 524] width 1356 height 16
click at [140, 427] on link "Cloud" at bounding box center [685, 449] width 1356 height 45
click at [123, 77] on p "Dashboard" at bounding box center [685, 75] width 1356 height 16
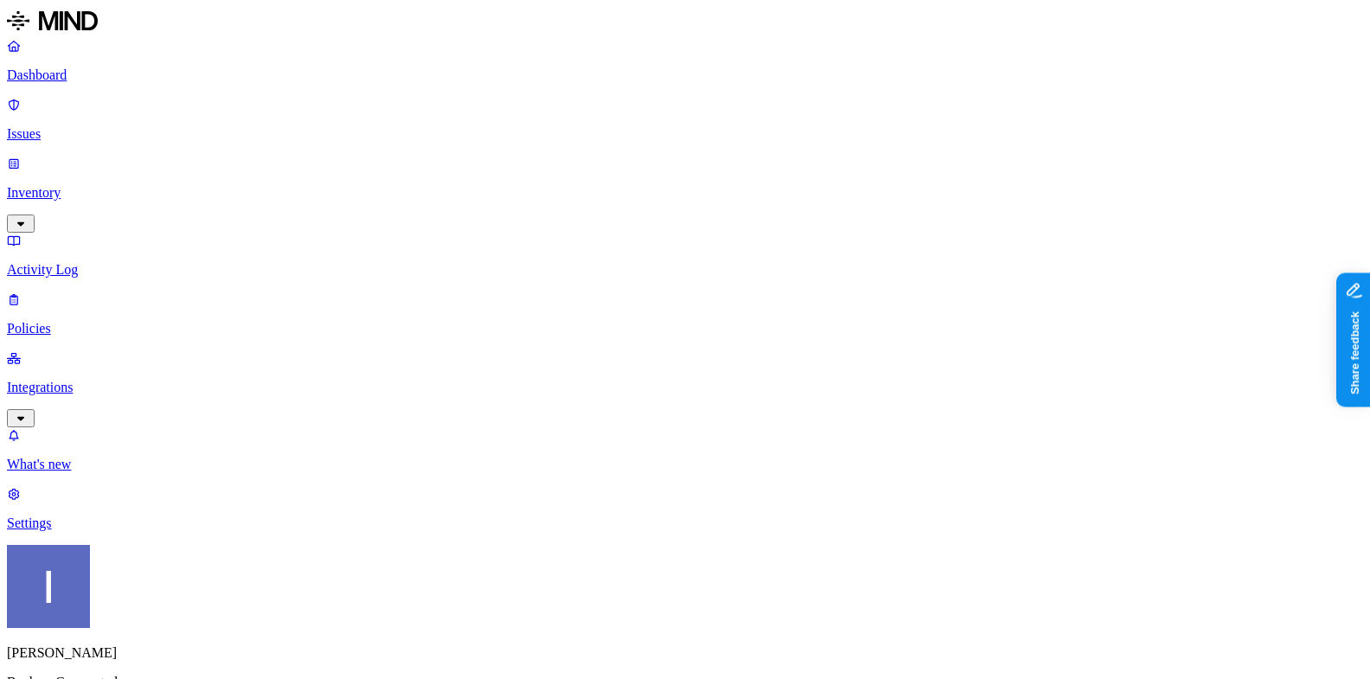
click at [111, 126] on p "Issues" at bounding box center [685, 134] width 1356 height 16
click at [111, 185] on p "Inventory" at bounding box center [685, 193] width 1356 height 16
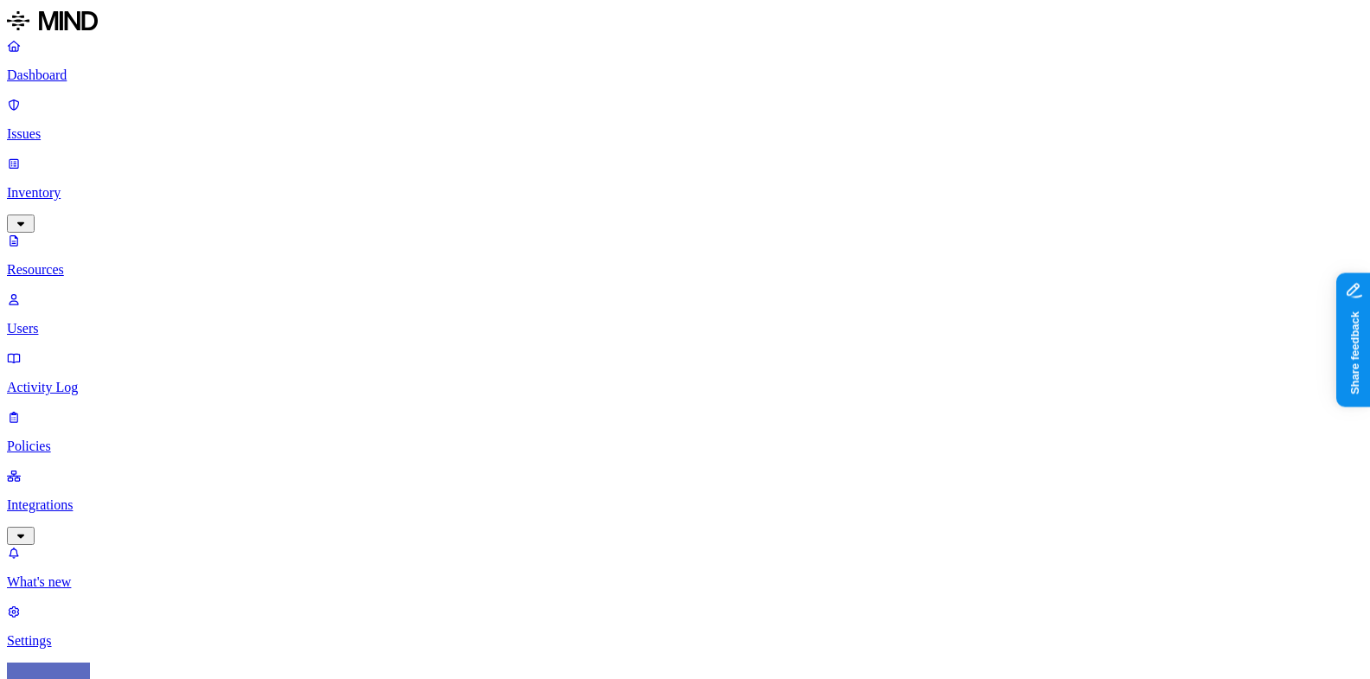
click at [123, 321] on p "Users" at bounding box center [685, 329] width 1356 height 16
click at [123, 380] on p "Activity Log" at bounding box center [685, 388] width 1356 height 16
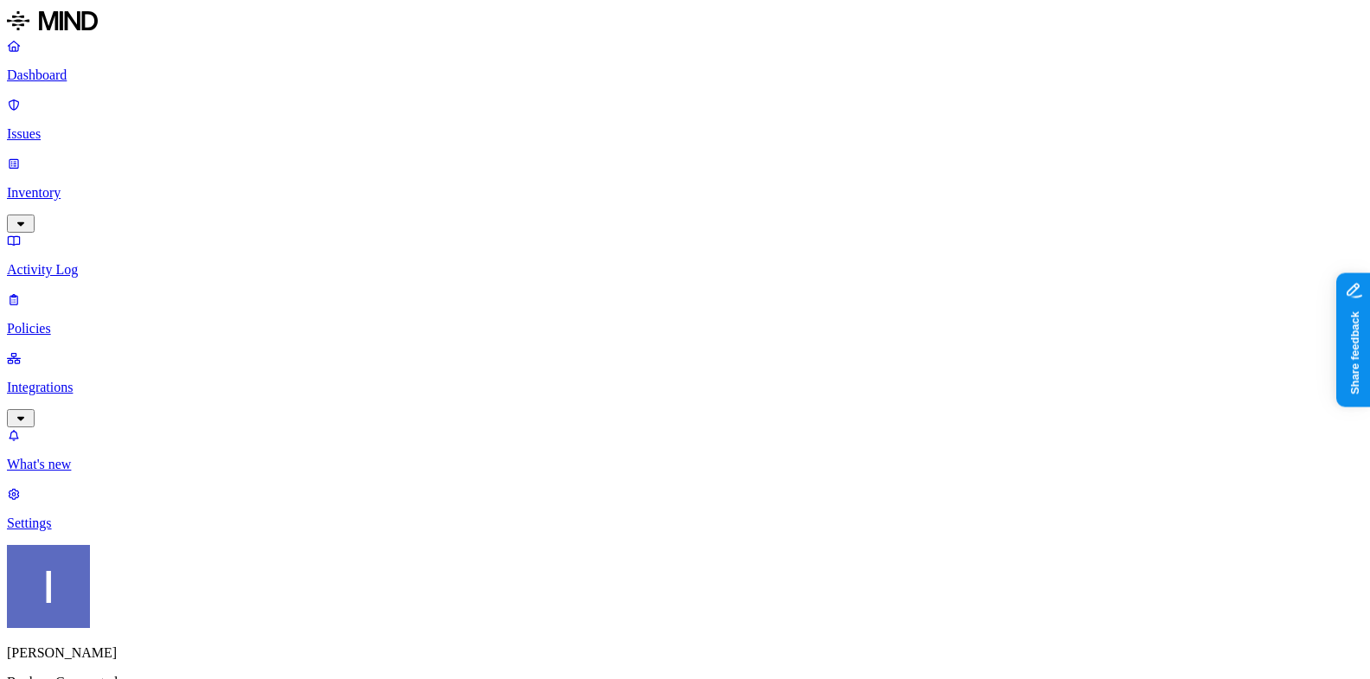
click at [121, 321] on p "Policies" at bounding box center [685, 329] width 1356 height 16
click at [435, 164] on span "Endpoint" at bounding box center [433, 171] width 51 height 15
click at [61, 479] on nav "Dashboard Issues Inventory Activity Log Policies Integrations What's new 1 Sett…" at bounding box center [685, 284] width 1356 height 493
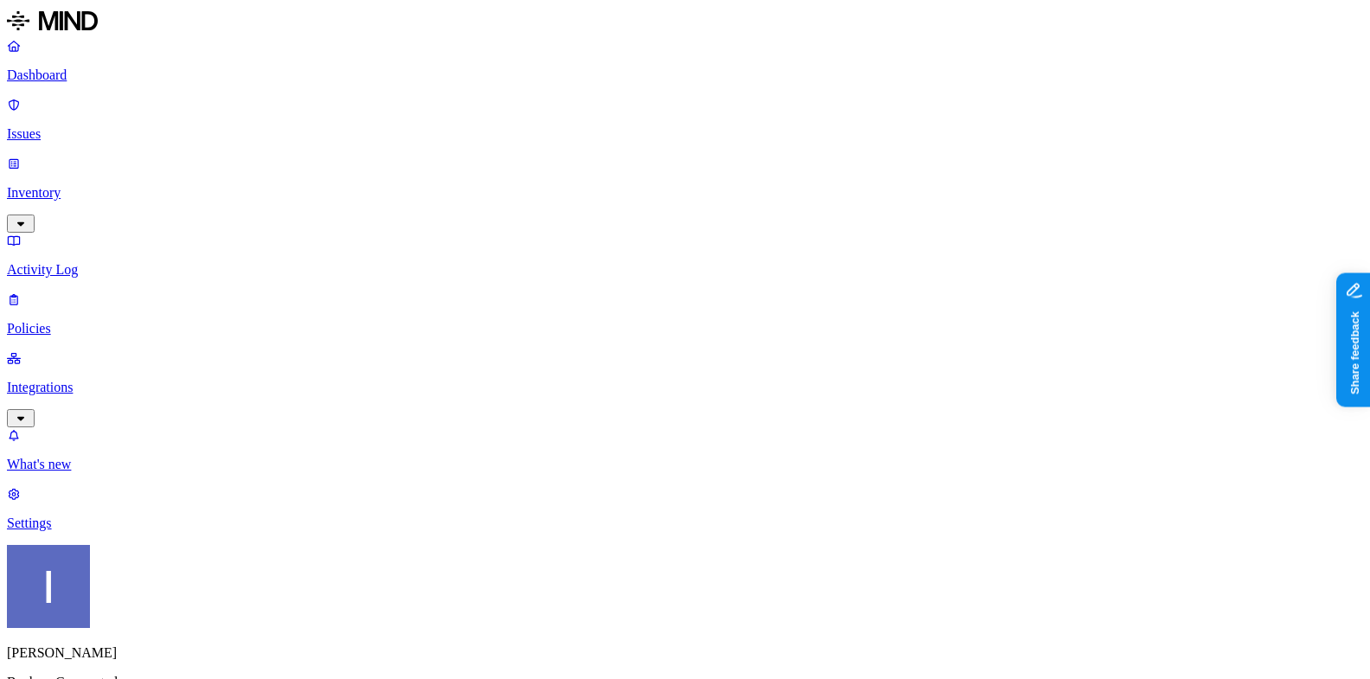
click at [138, 350] on link "Integrations" at bounding box center [685, 387] width 1356 height 74
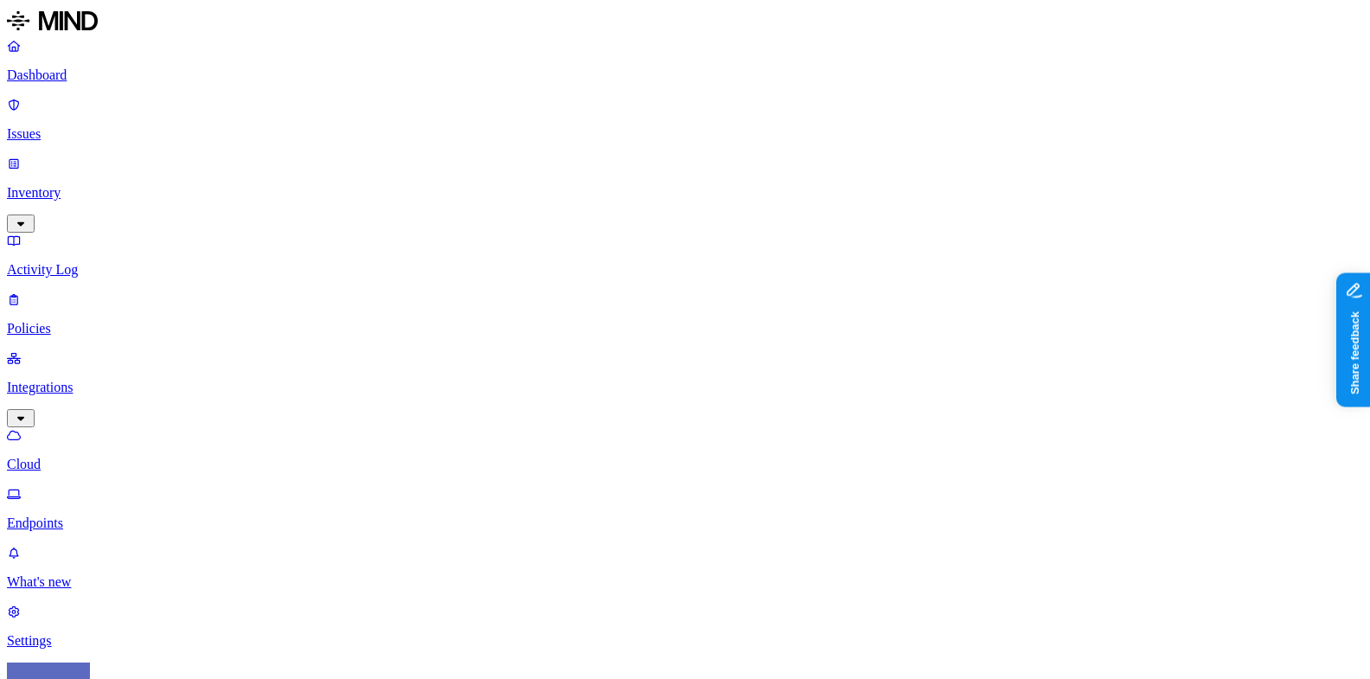
click at [137, 321] on p "Policies" at bounding box center [685, 329] width 1356 height 16
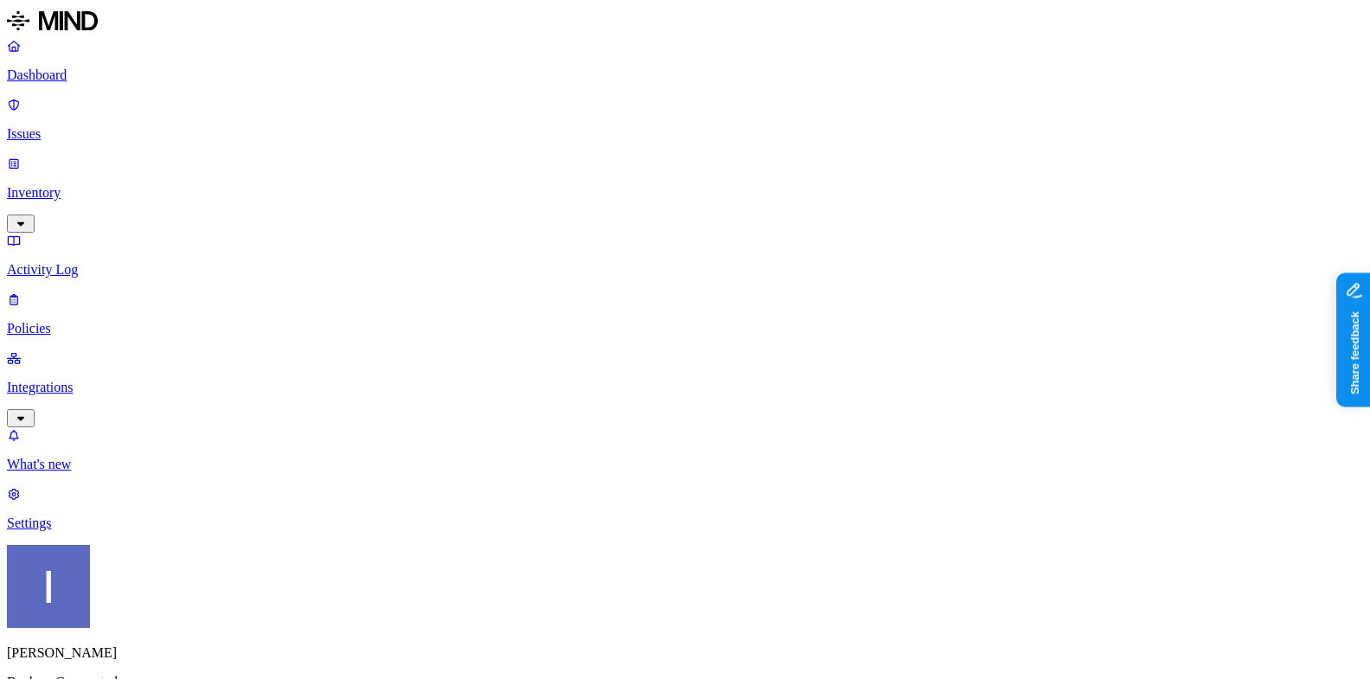
click at [134, 531] on p "Settings" at bounding box center [685, 524] width 1356 height 16
click at [137, 472] on p "What's new" at bounding box center [685, 465] width 1356 height 16
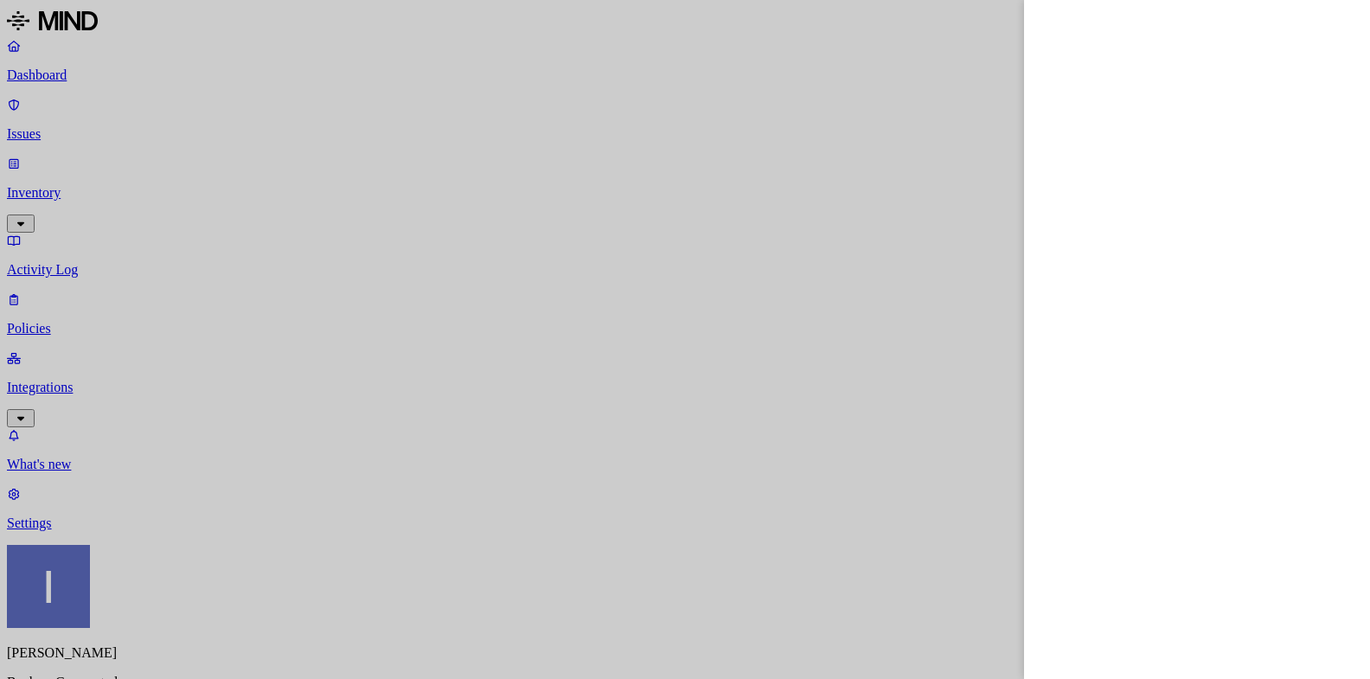
click at [779, 477] on div at bounding box center [685, 339] width 1370 height 679
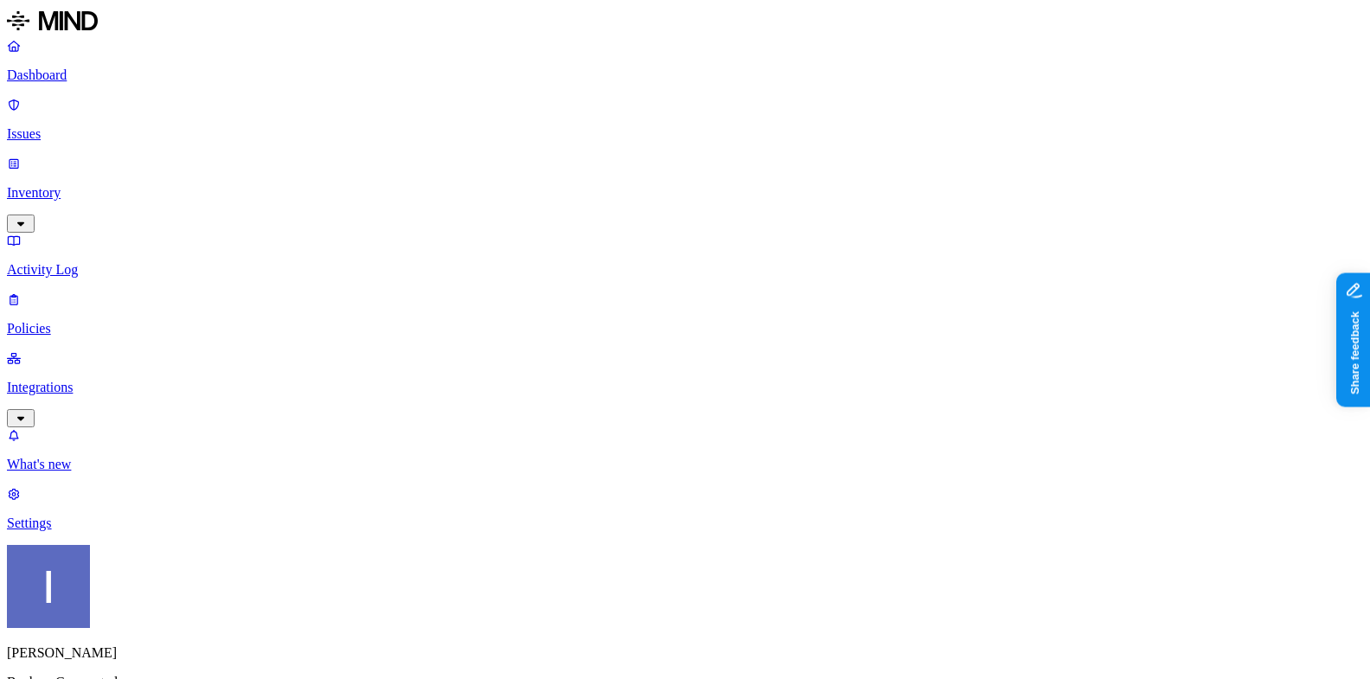
click at [168, 655] on html "Dashboard Issues Inventory Activity Log Policies Integrations What's new 1 Sett…" at bounding box center [685, 662] width 1370 height 1325
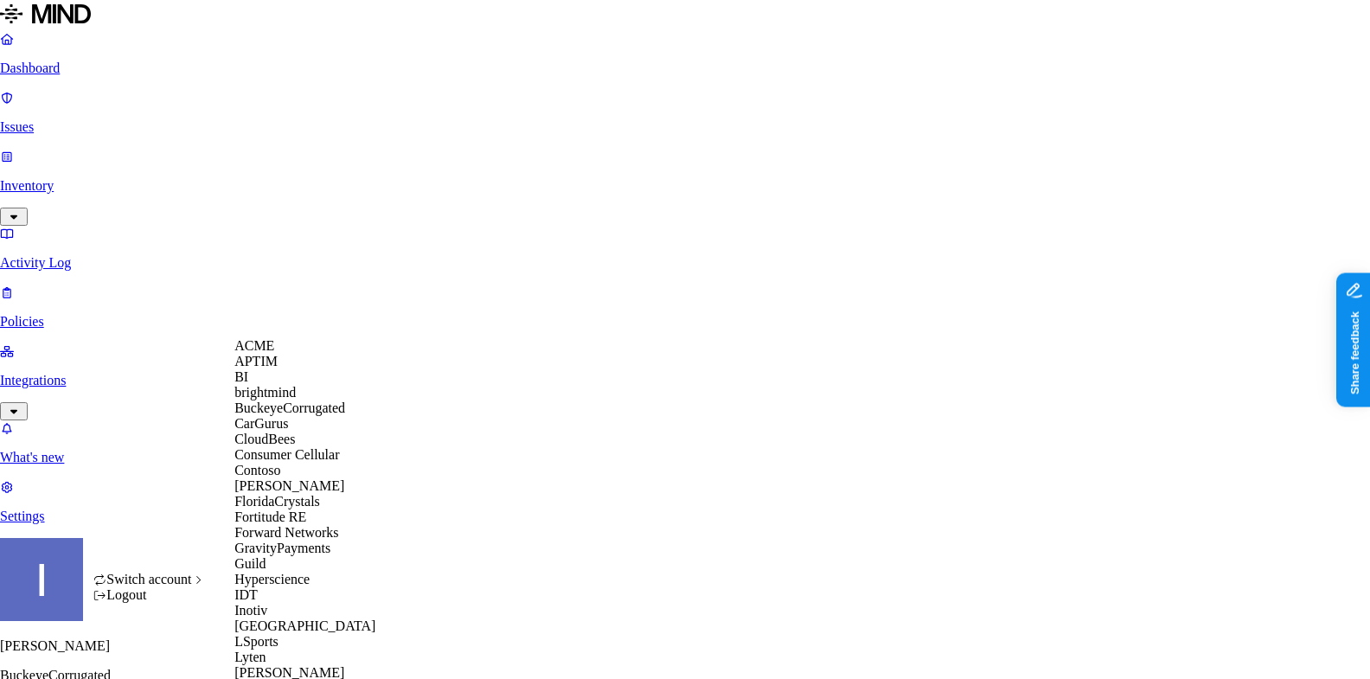
click at [327, 369] on div "APTIM" at bounding box center [318, 362] width 168 height 16
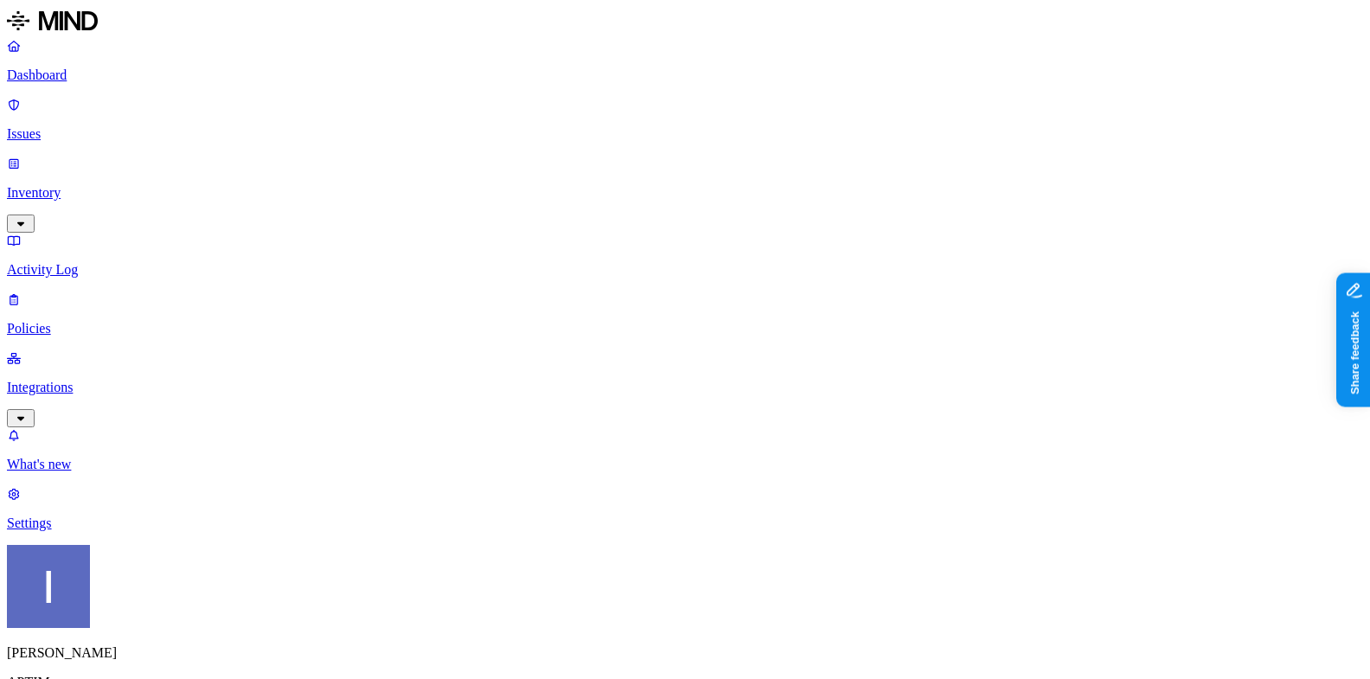
click at [119, 126] on p "Issues" at bounding box center [685, 134] width 1356 height 16
click at [112, 185] on p "Inventory" at bounding box center [685, 193] width 1356 height 16
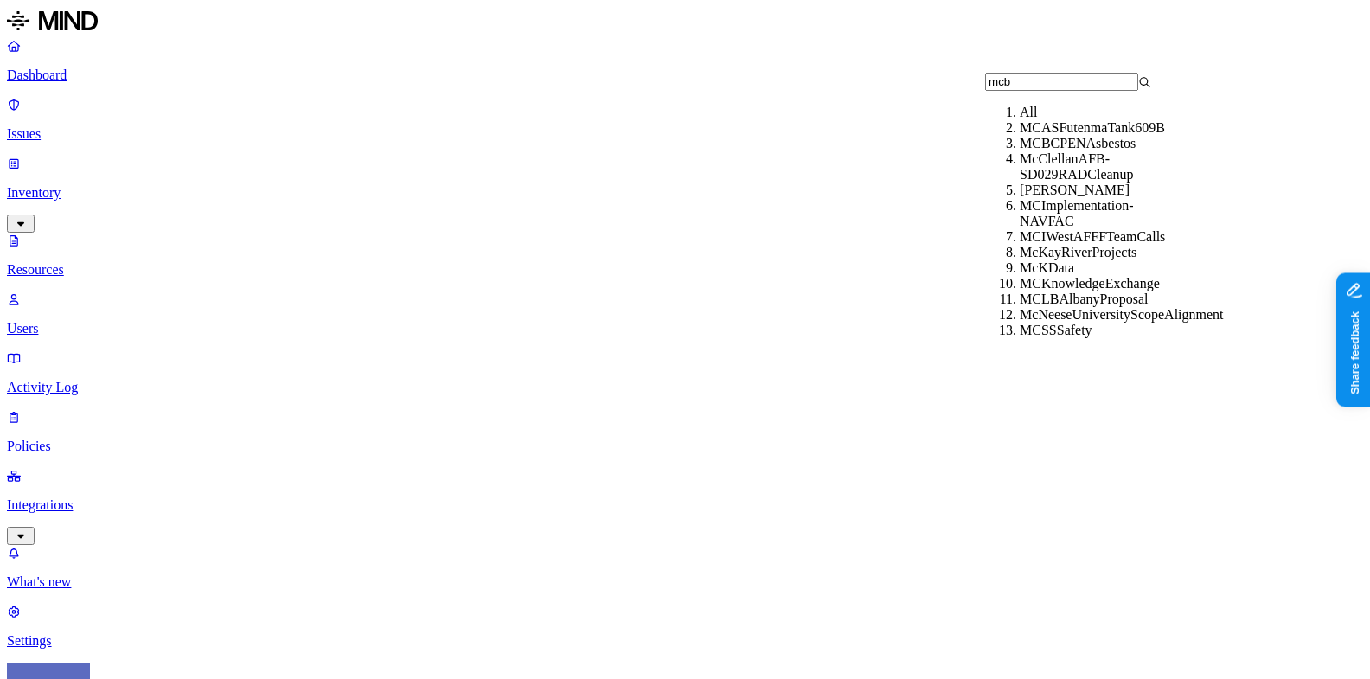
type input "mcbr"
